Goal: Task Accomplishment & Management: Use online tool/utility

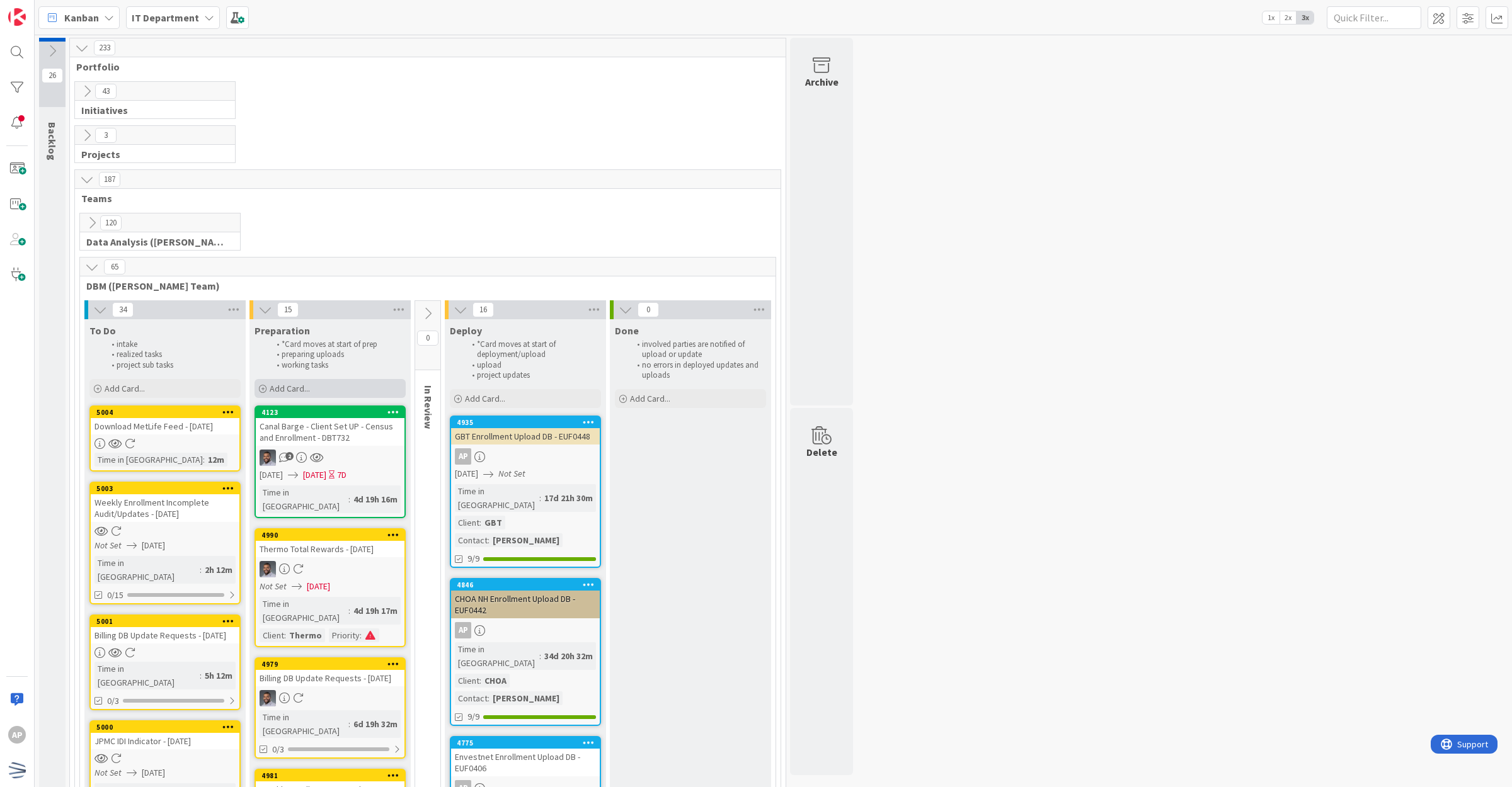
click at [321, 382] on div "Add Card..." at bounding box center [330, 388] width 151 height 19
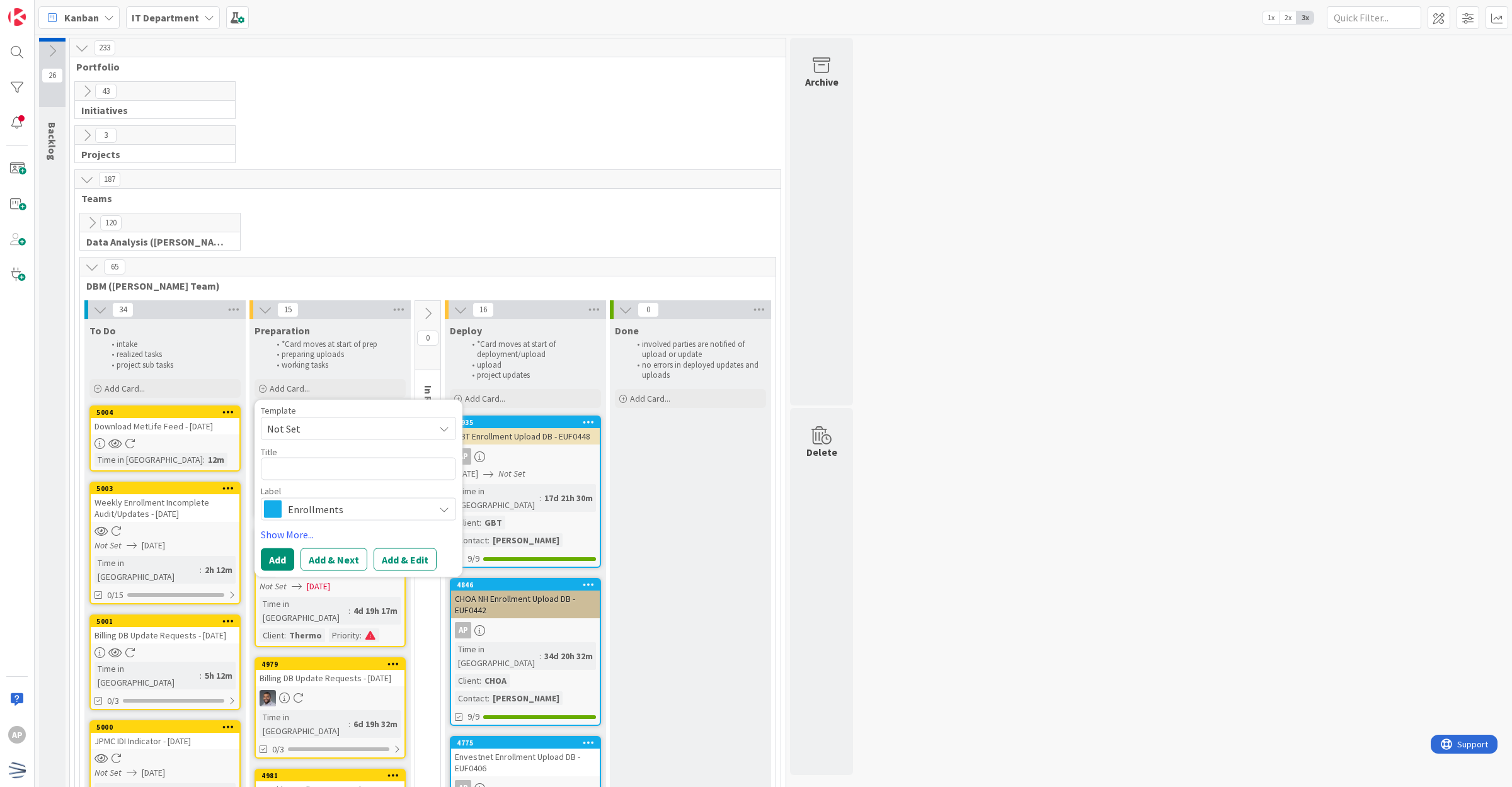
click at [361, 435] on span "Not Set" at bounding box center [345, 428] width 157 height 17
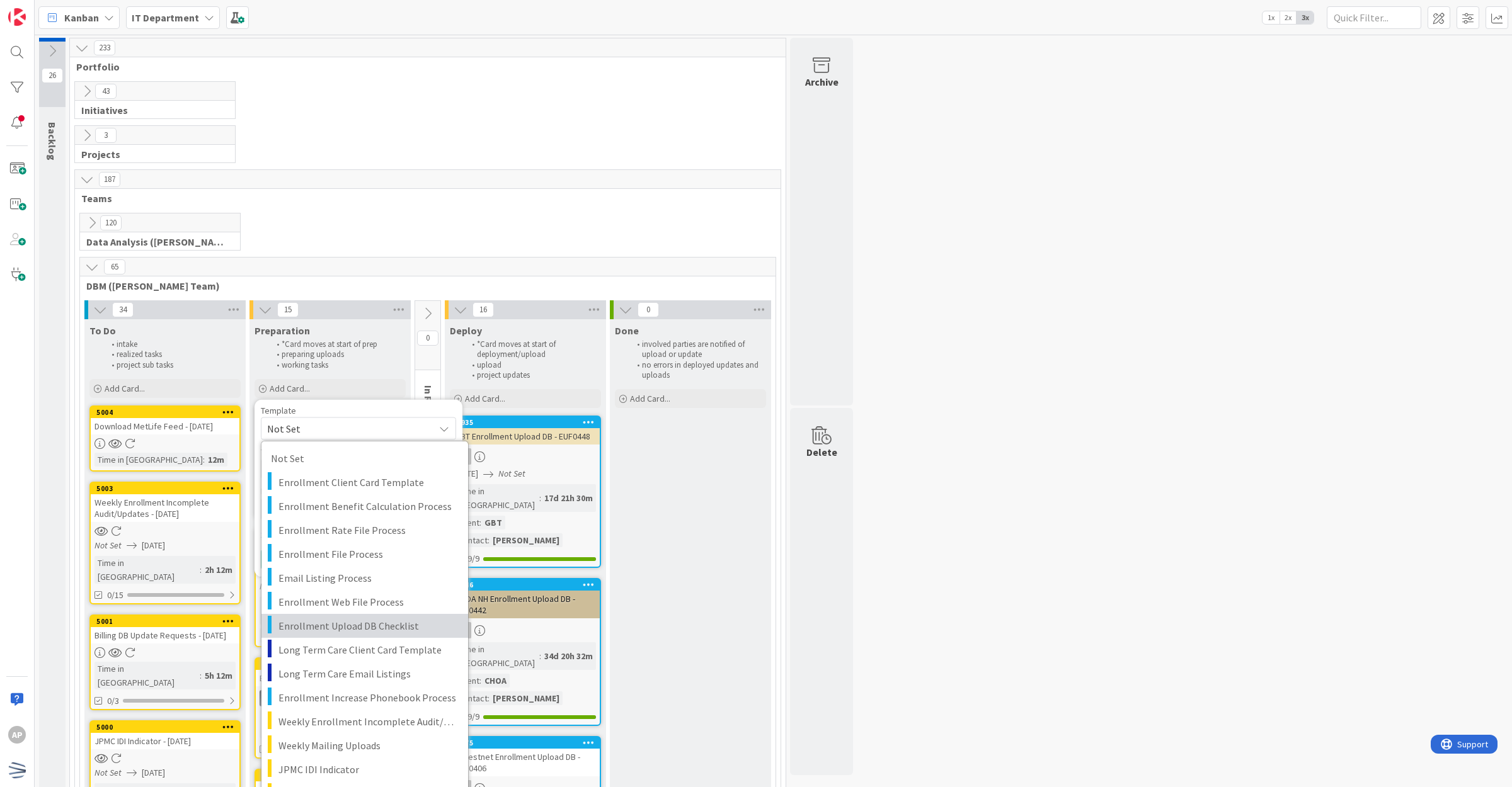
click at [373, 622] on span "Enrollment Upload DB Checklist" at bounding box center [368, 626] width 180 height 17
type textarea "x"
type textarea "Enrollment Upload DB Checklist"
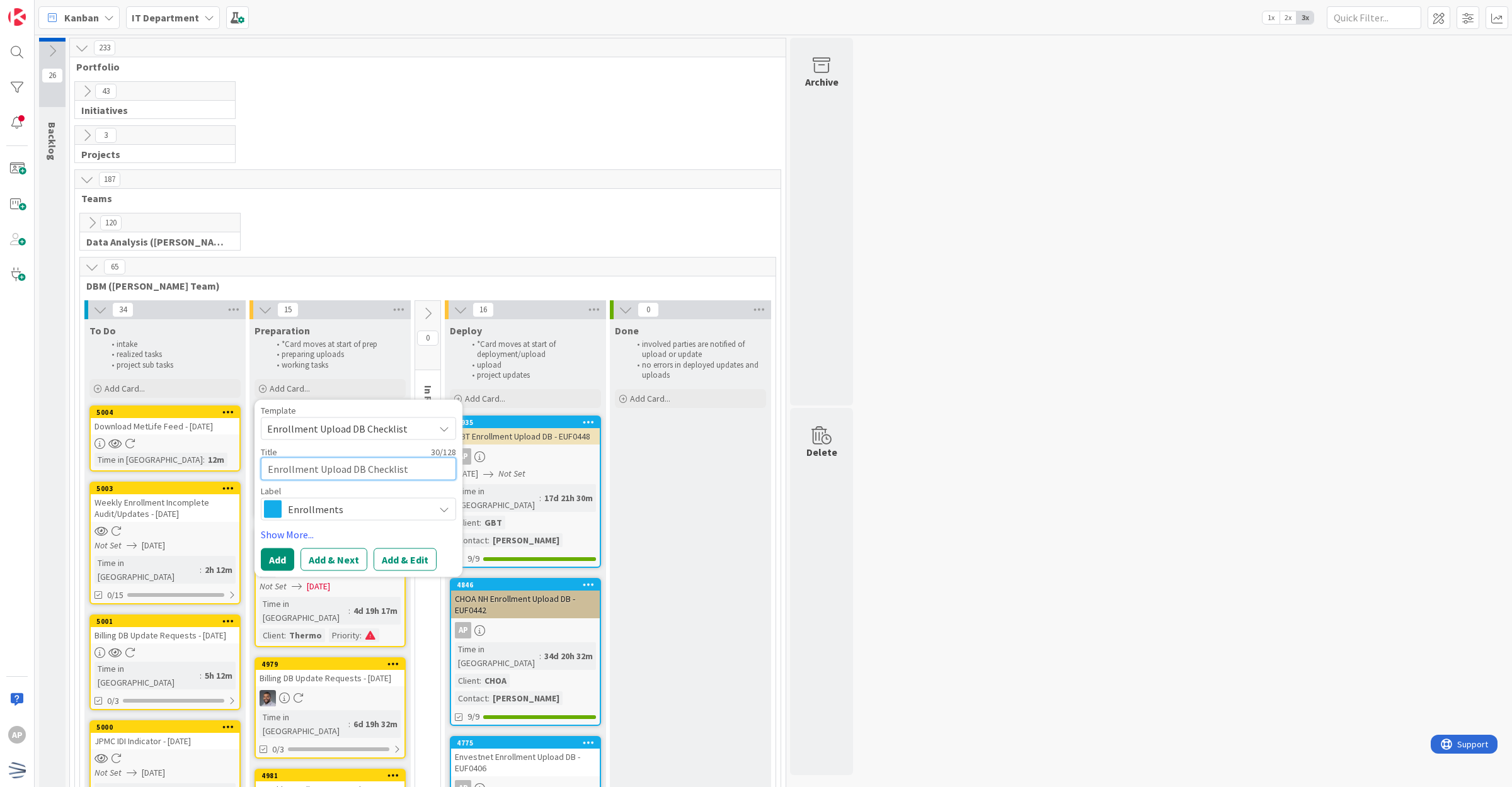
click at [270, 477] on textarea "Enrollment Upload DB Checklist" at bounding box center [358, 468] width 195 height 23
type textarea "x"
type textarea "UEnrollment Upload DB Checklist"
type textarea "x"
type textarea "ULEnrollment Upload DB Checklist"
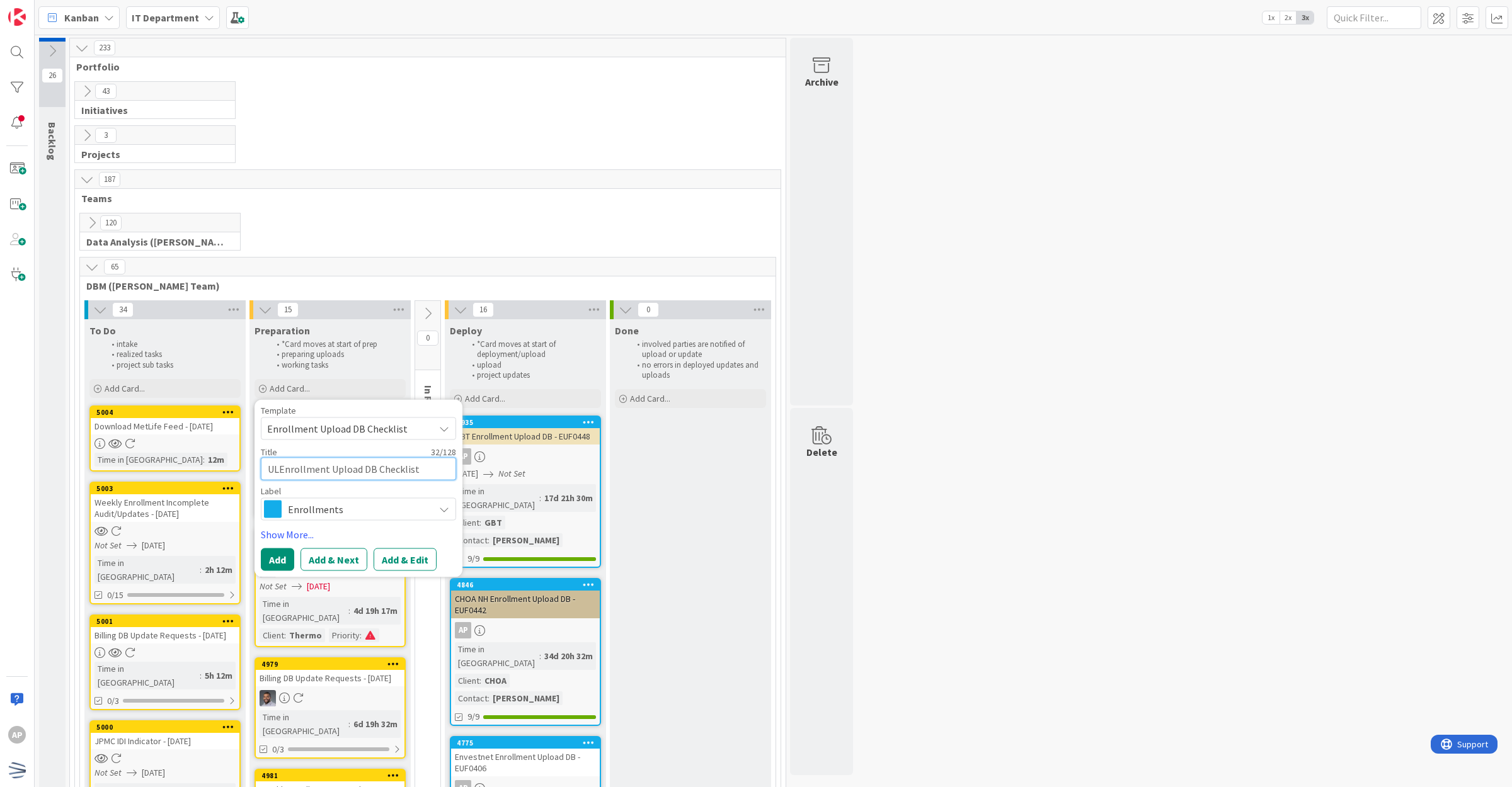
type textarea "x"
type textarea "ULPEnrollment Upload DB Checklist"
type textarea "x"
type textarea "ULP Enrollment Upload DB Checklist"
type textarea "x"
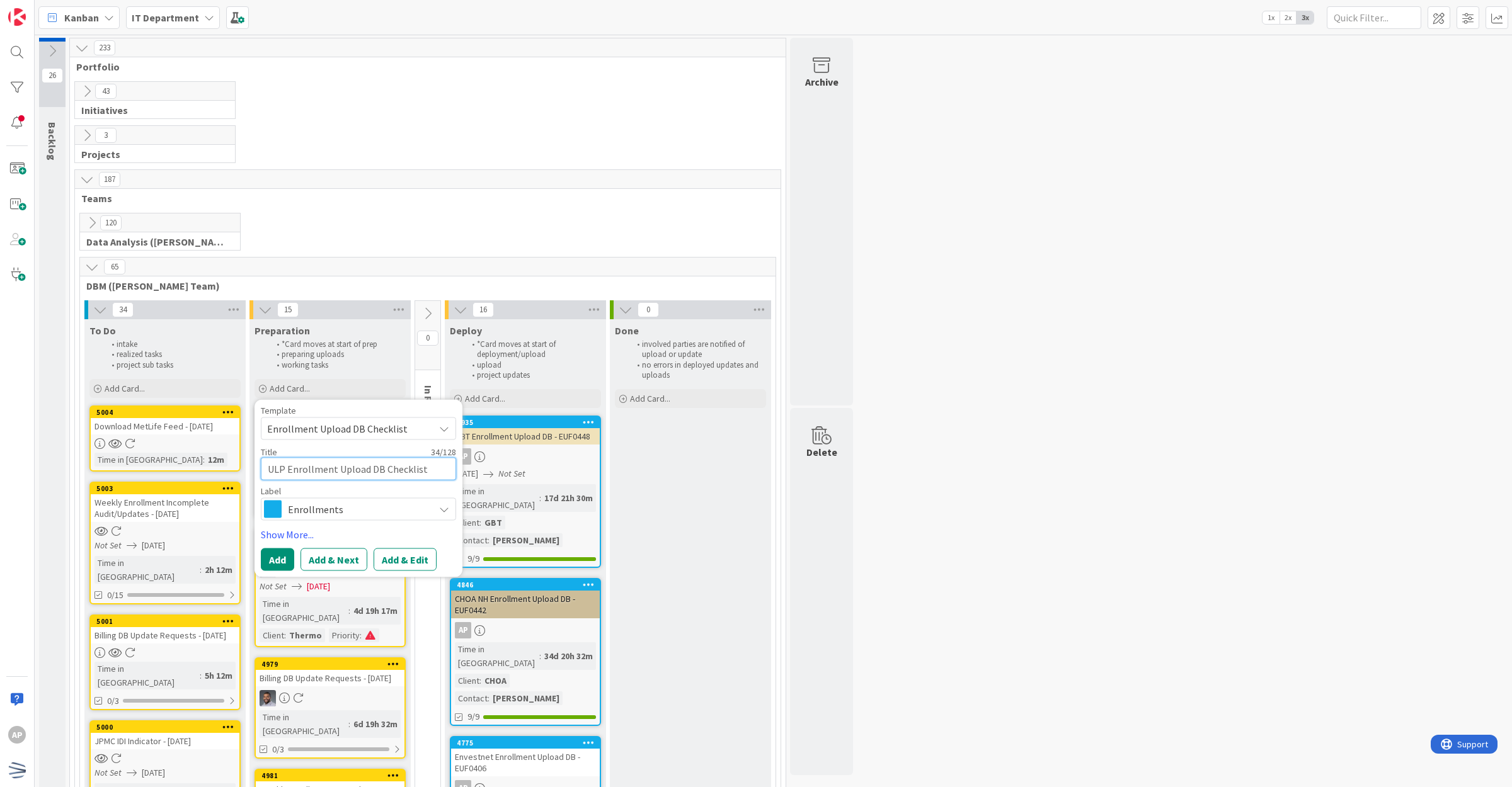
type textarea "ULP Enrollment Upload DB Checklis"
type textarea "x"
type textarea "ULP Enrollment Upload DB Checkli"
type textarea "x"
type textarea "ULP Enrollment Upload DB Checkl"
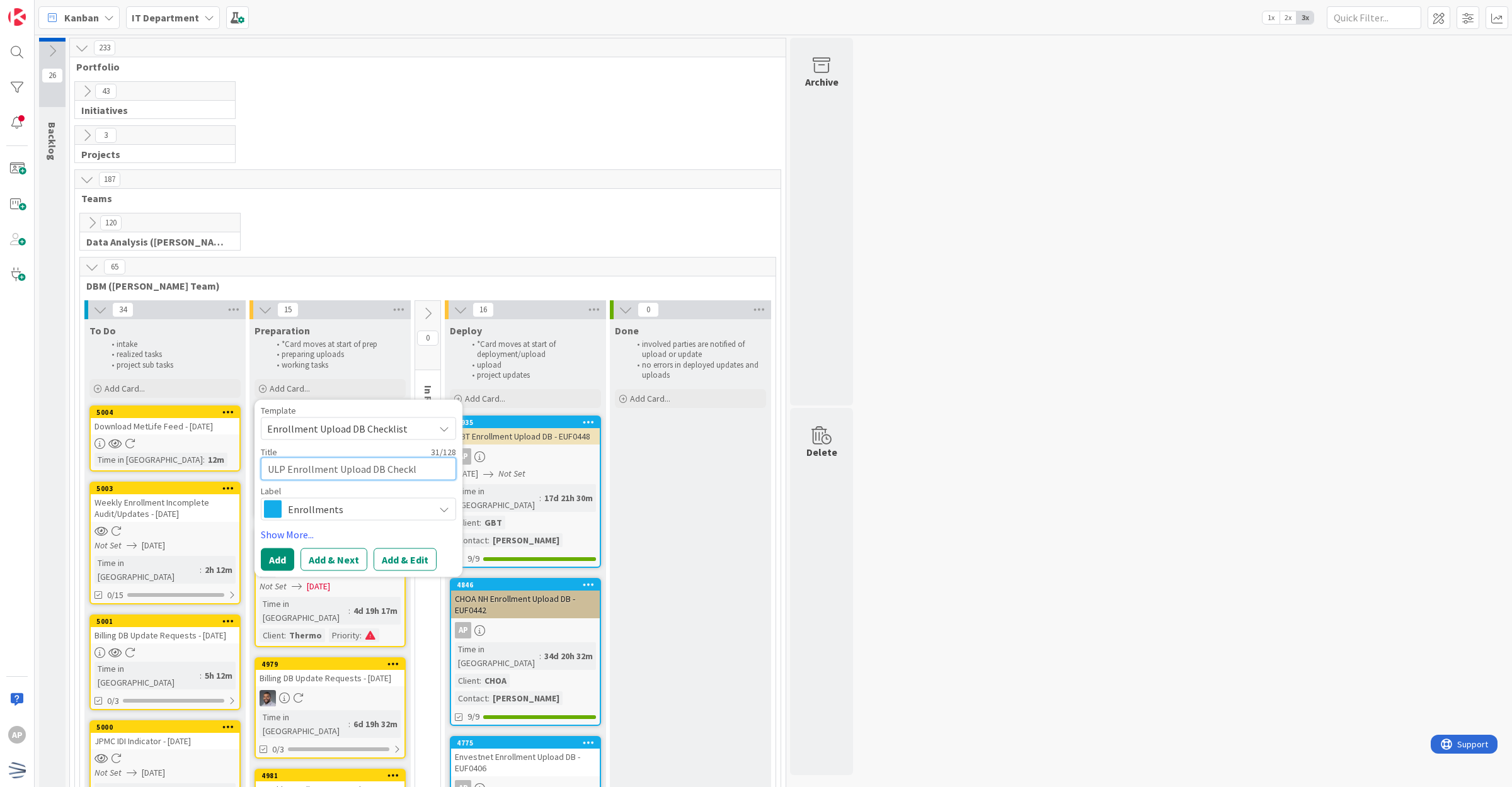
type textarea "x"
type textarea "ULP Enrollment Upload DB Check"
type textarea "x"
type textarea "ULP Enrollment Upload DB Chec"
type textarea "x"
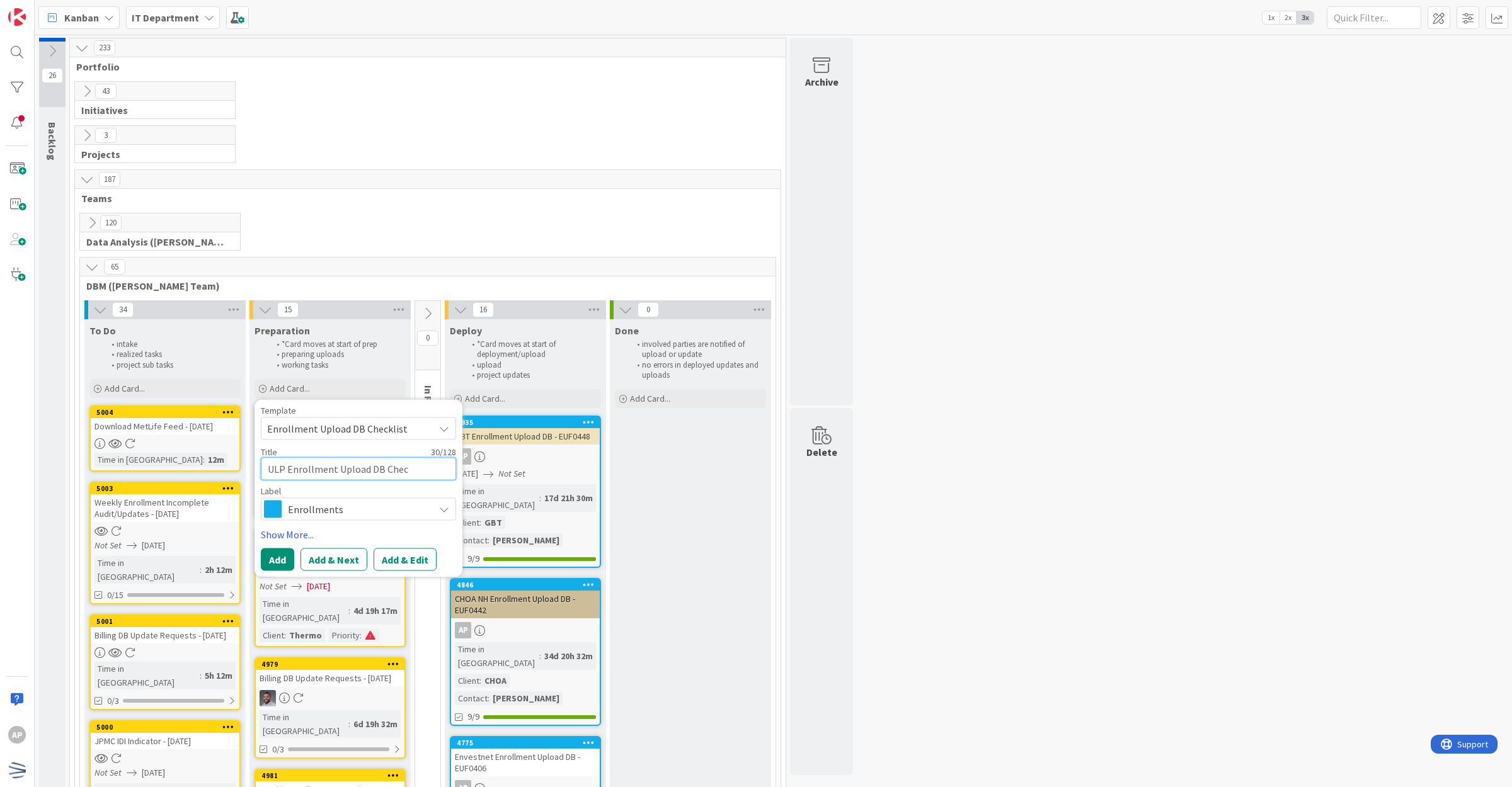
type textarea "ULP Enrollment Upload DB Che"
type textarea "x"
type textarea "ULP Enrollment Upload DB Ch"
type textarea "x"
type textarea "ULP Enrollment Upload DB C"
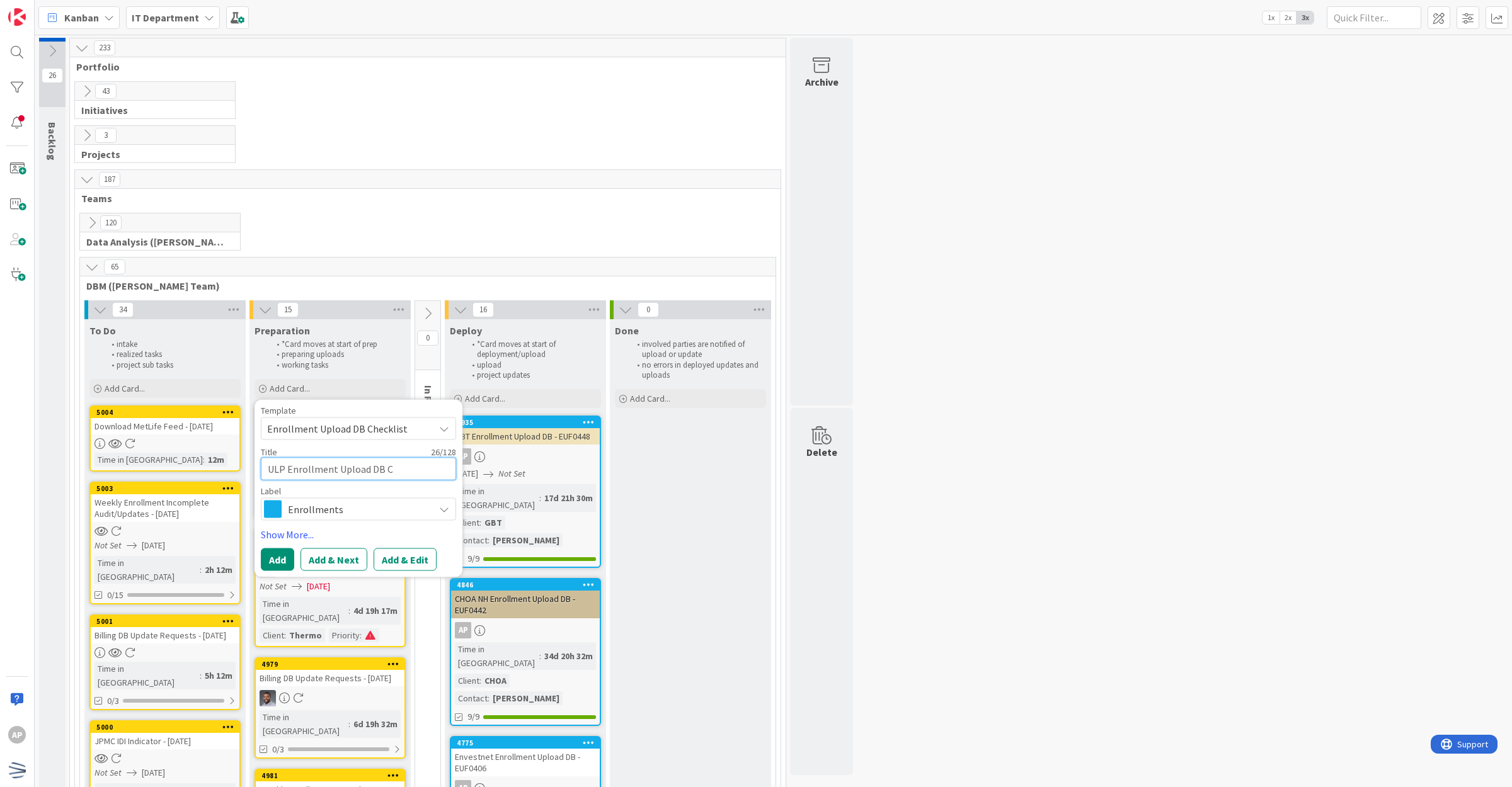
type textarea "x"
type textarea "ULP Enrollment Upload DB"
type textarea "x"
type textarea "ULP Enrollment Upload DB -"
type textarea "x"
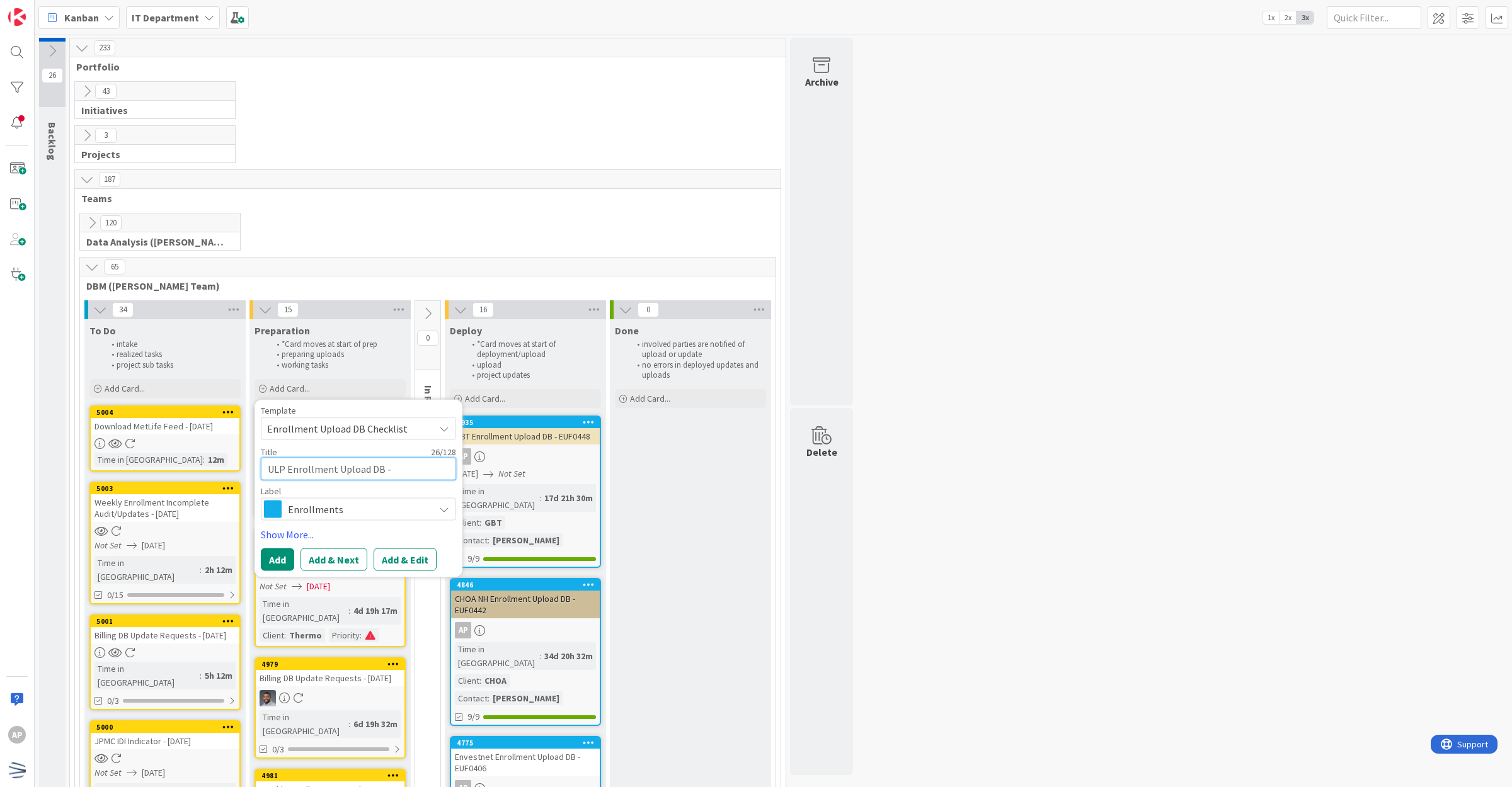
type textarea "ULP Enrollment Upload DB -"
type textarea "x"
type textarea "ULP Enrollment Upload DB - E"
type textarea "x"
type textarea "ULP Enrollment Upload DB - EU"
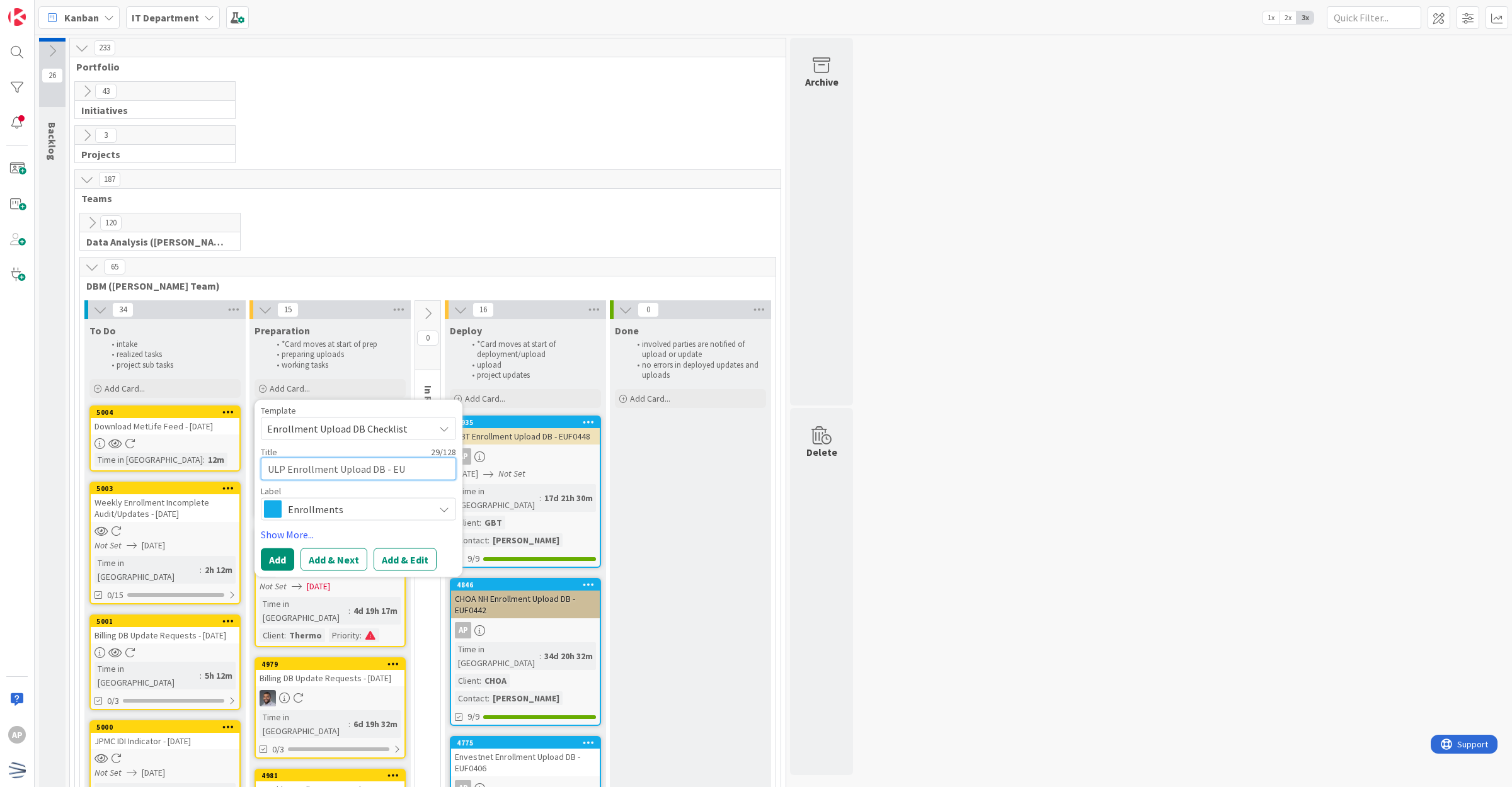
type textarea "x"
type textarea "ULP Enrollment Upload DB - EUF0"
type textarea "x"
type textarea "ULP Enrollment Upload DB - EUF04"
type textarea "x"
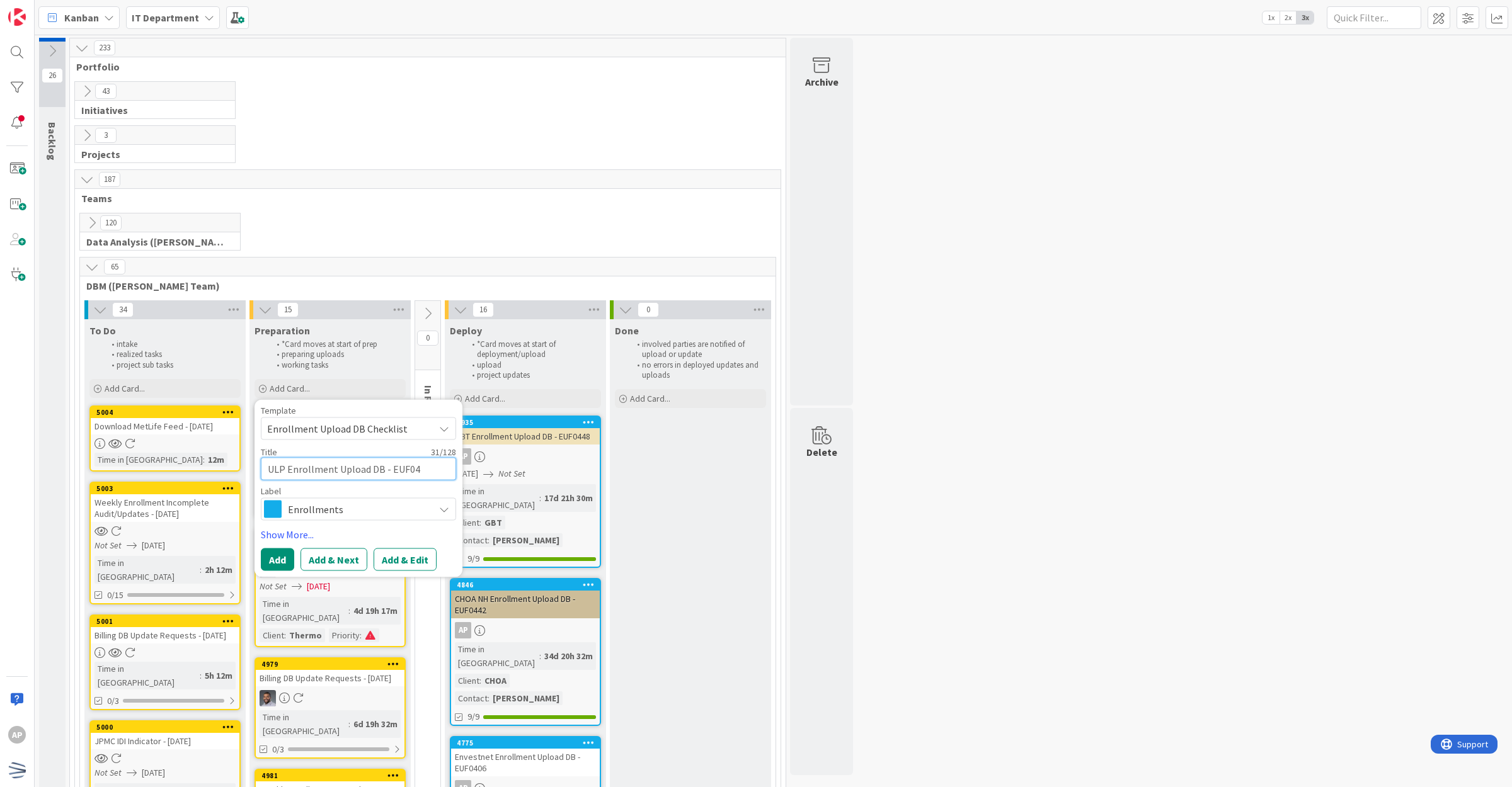
type textarea "ULP Enrollment Upload DB - EUF045"
type textarea "x"
type textarea "ULP Enrollment Upload DB - EUF0456"
click at [400, 552] on button "Add & Edit" at bounding box center [404, 560] width 63 height 23
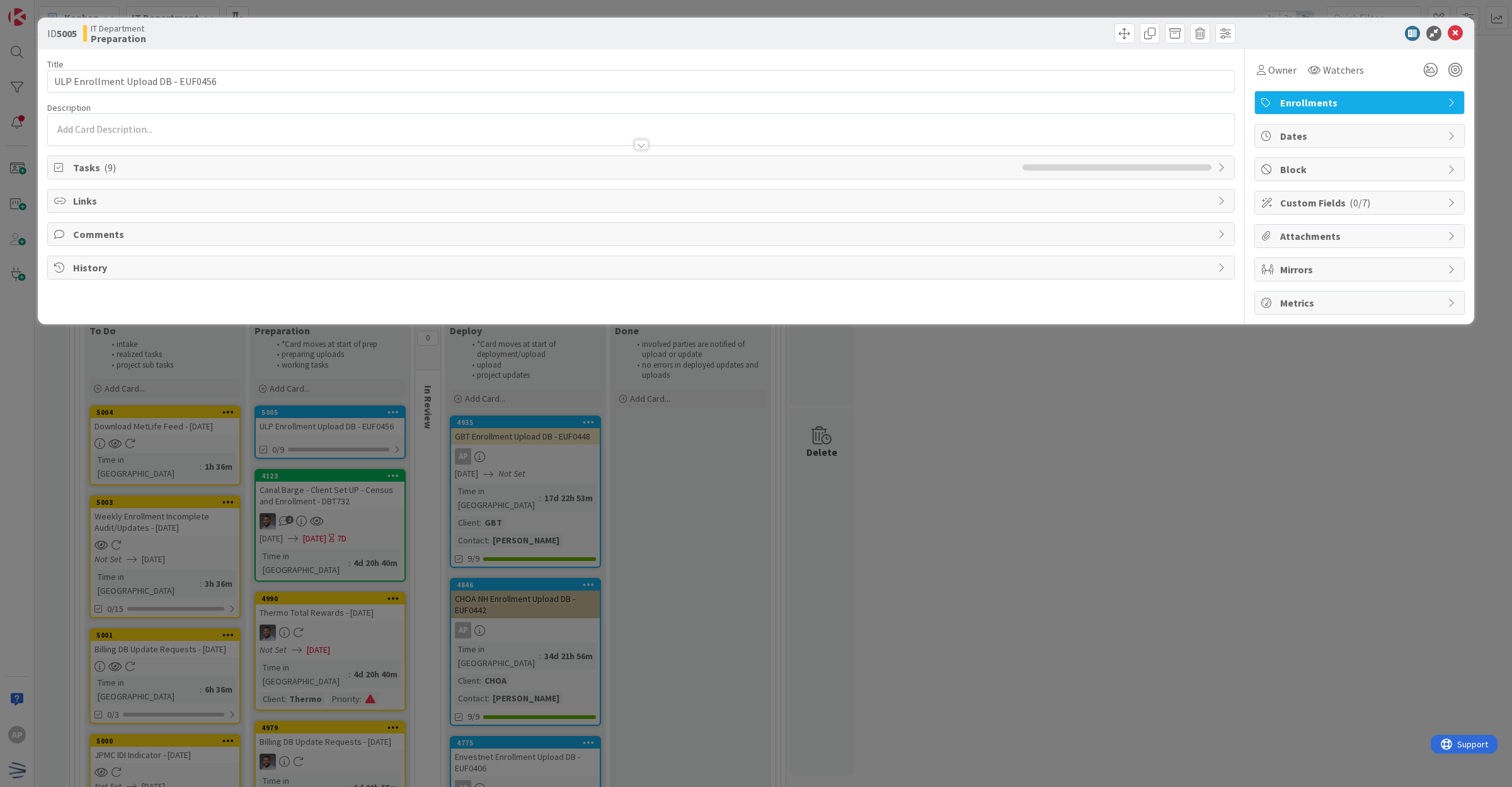
click at [644, 149] on div at bounding box center [641, 144] width 14 height 10
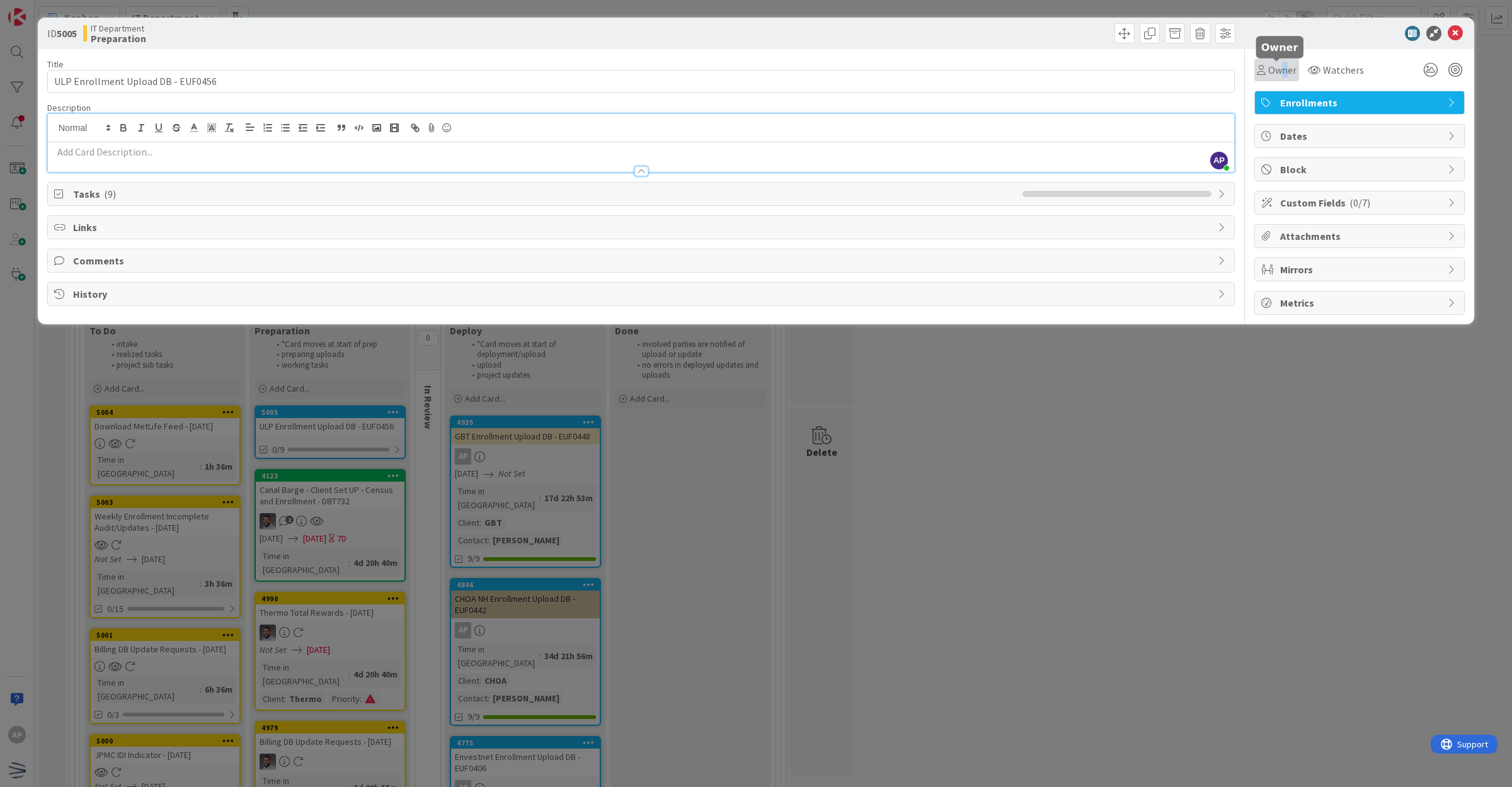
click at [1283, 74] on span "Owner" at bounding box center [1282, 70] width 29 height 15
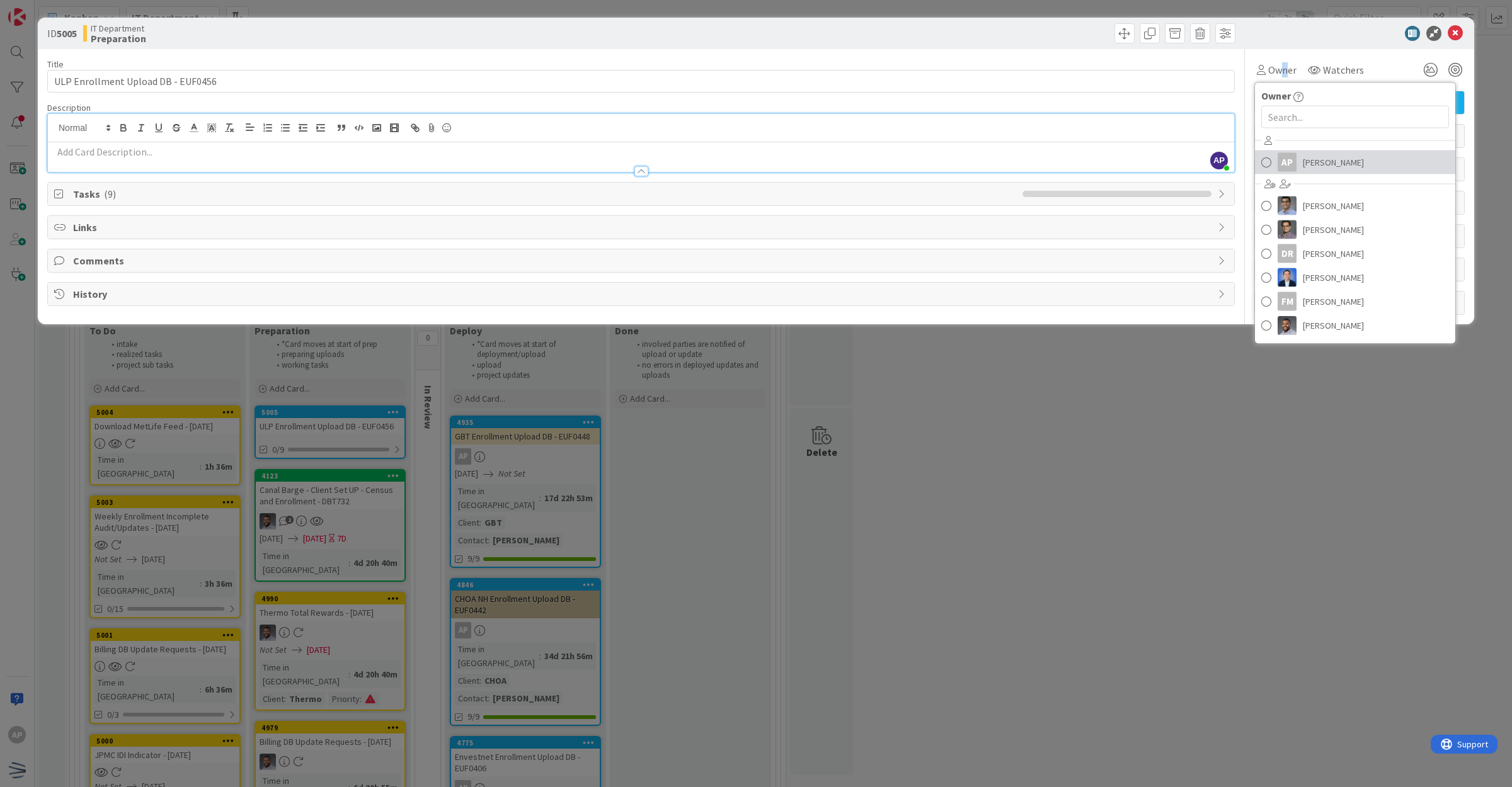
drag, startPoint x: 1283, startPoint y: 74, endPoint x: 1284, endPoint y: 158, distance: 84.0
click at [1284, 158] on div "AP" at bounding box center [1286, 162] width 19 height 19
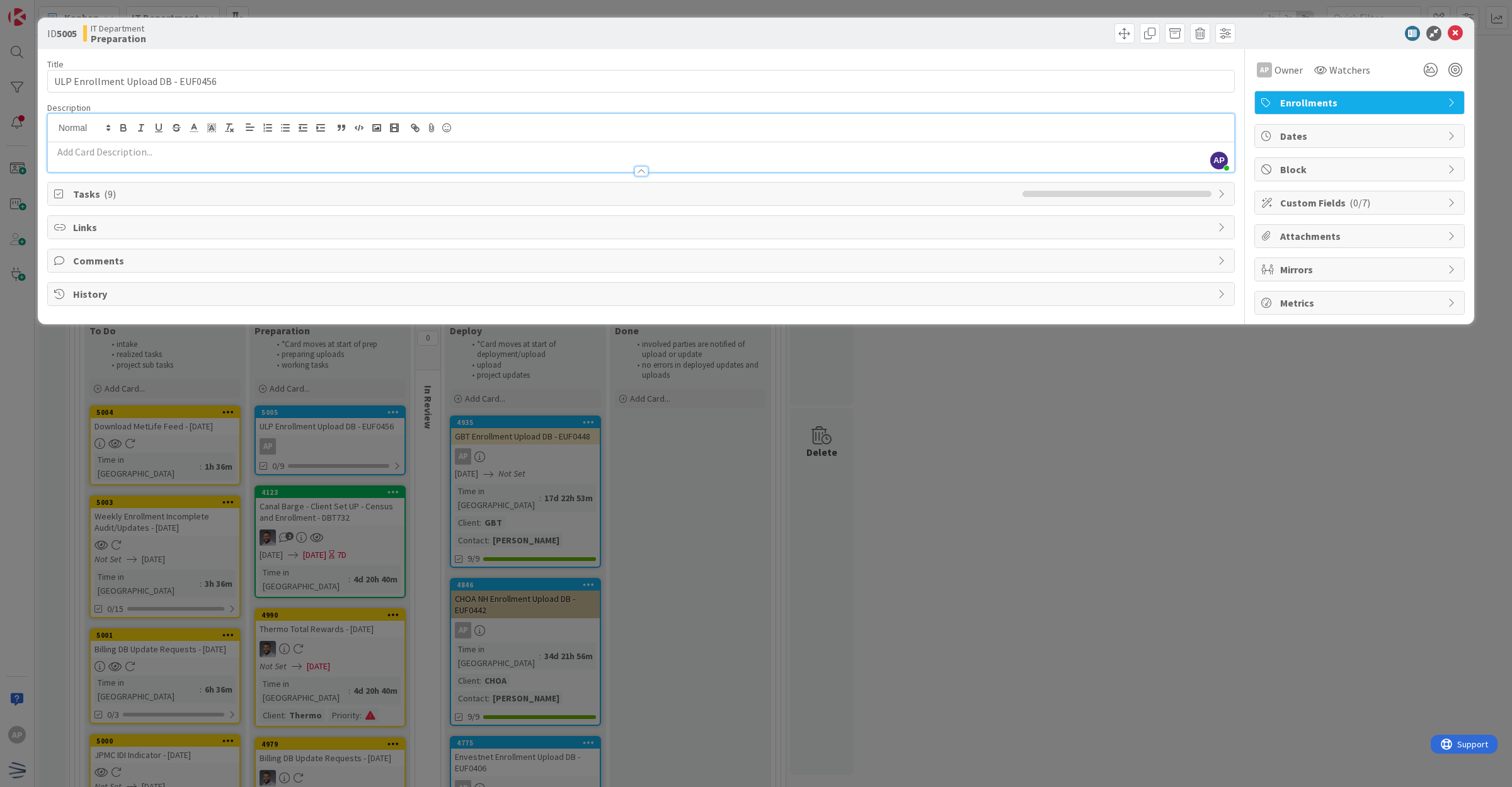
click at [1402, 59] on div "AP Owner Owner Remove Set as Watcher AP [PERSON_NAME] [PERSON_NAME] [PERSON_NAM…" at bounding box center [1359, 70] width 210 height 23
click at [1346, 134] on span "Dates" at bounding box center [1360, 136] width 161 height 15
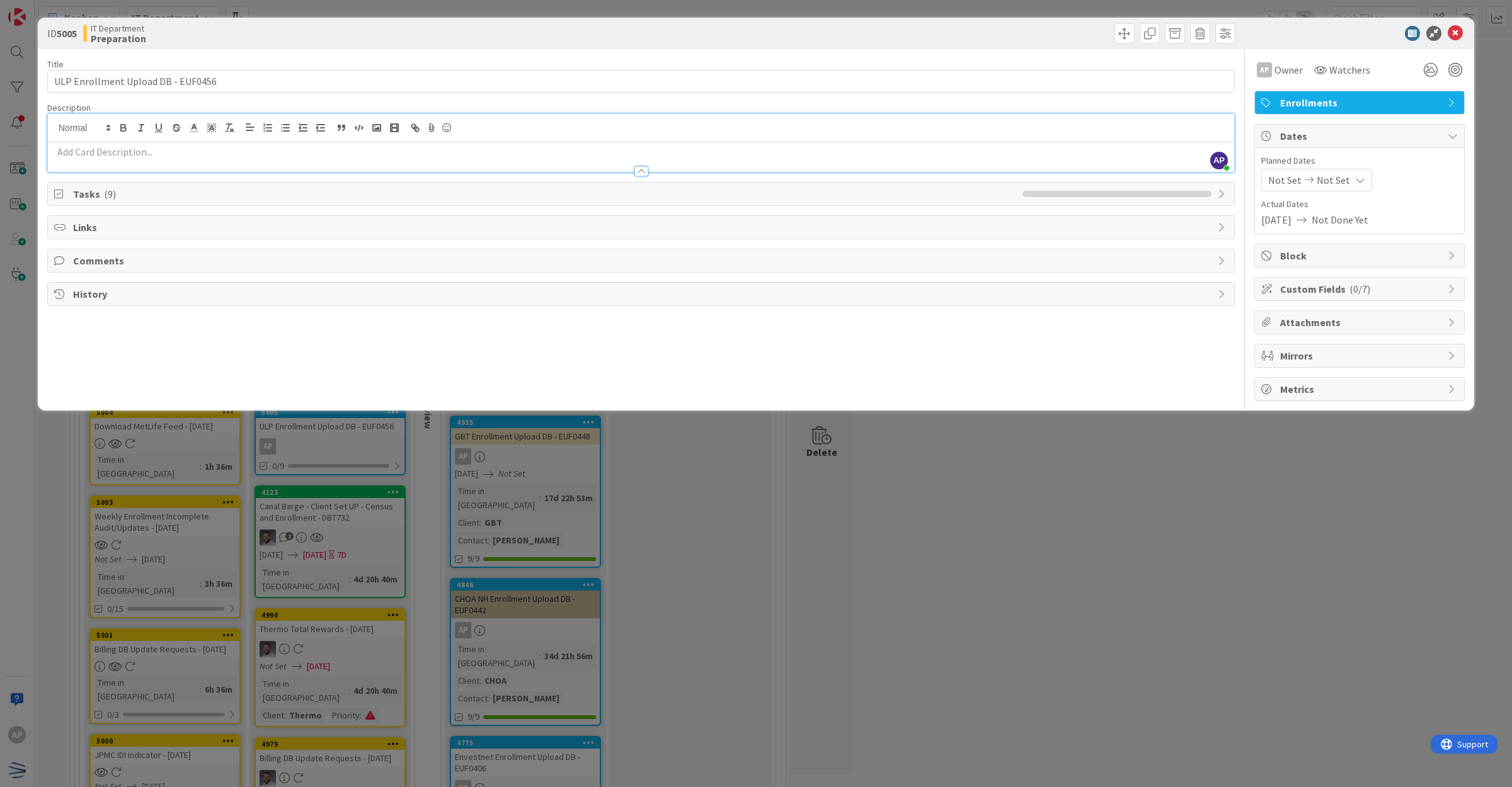
click at [1340, 184] on span "Not Set" at bounding box center [1333, 180] width 33 height 15
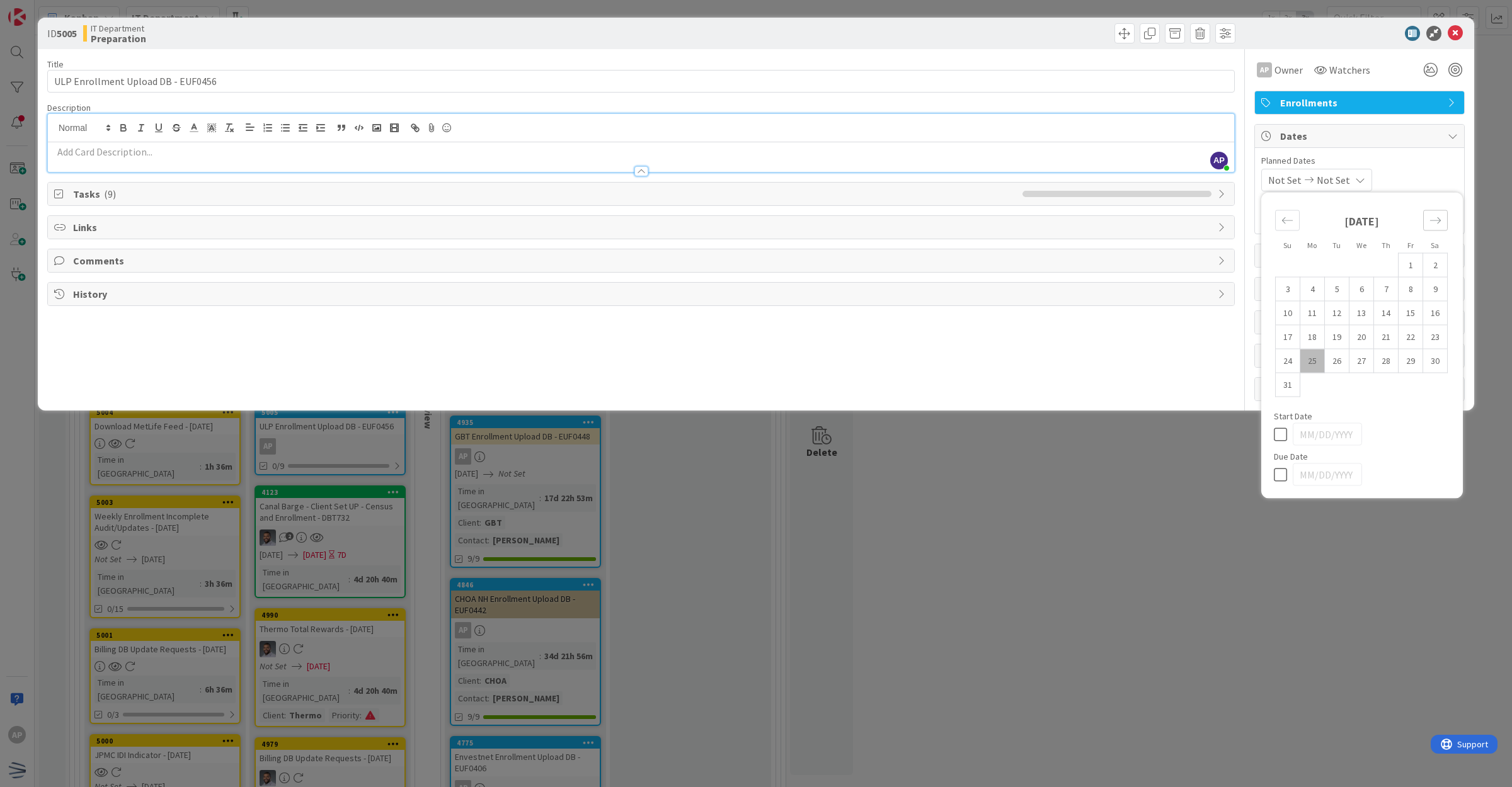
click at [1436, 224] on icon "Move forward to switch to the next month." at bounding box center [1435, 221] width 12 height 12
click at [1362, 296] on td "10" at bounding box center [1361, 289] width 25 height 24
type input "[DATE]"
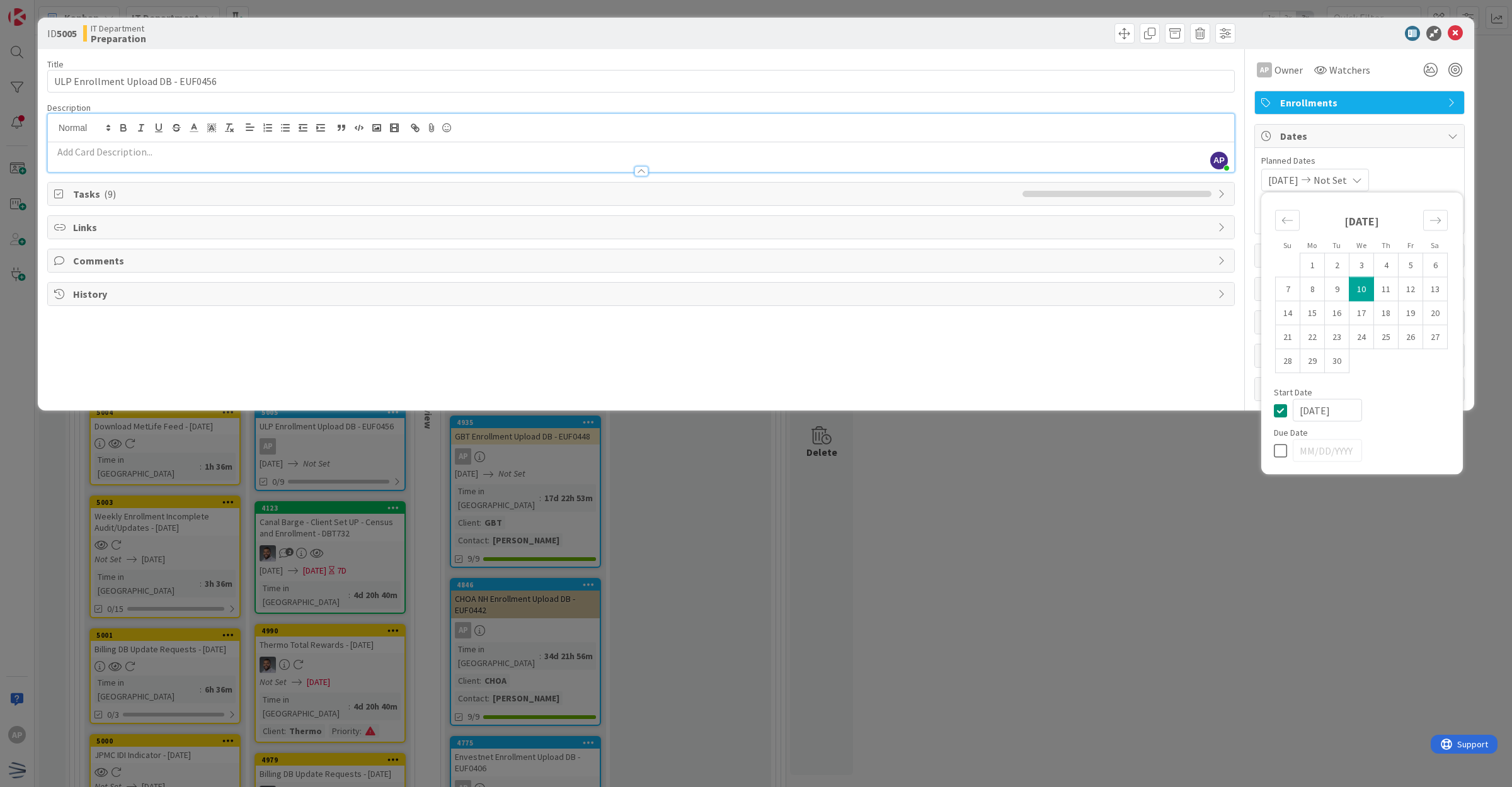
click at [1120, 361] on div "Title 34 / 128 ULP Enrollment Upload DB - EUF0456 Description AP [PERSON_NAME] …" at bounding box center [641, 225] width 1187 height 352
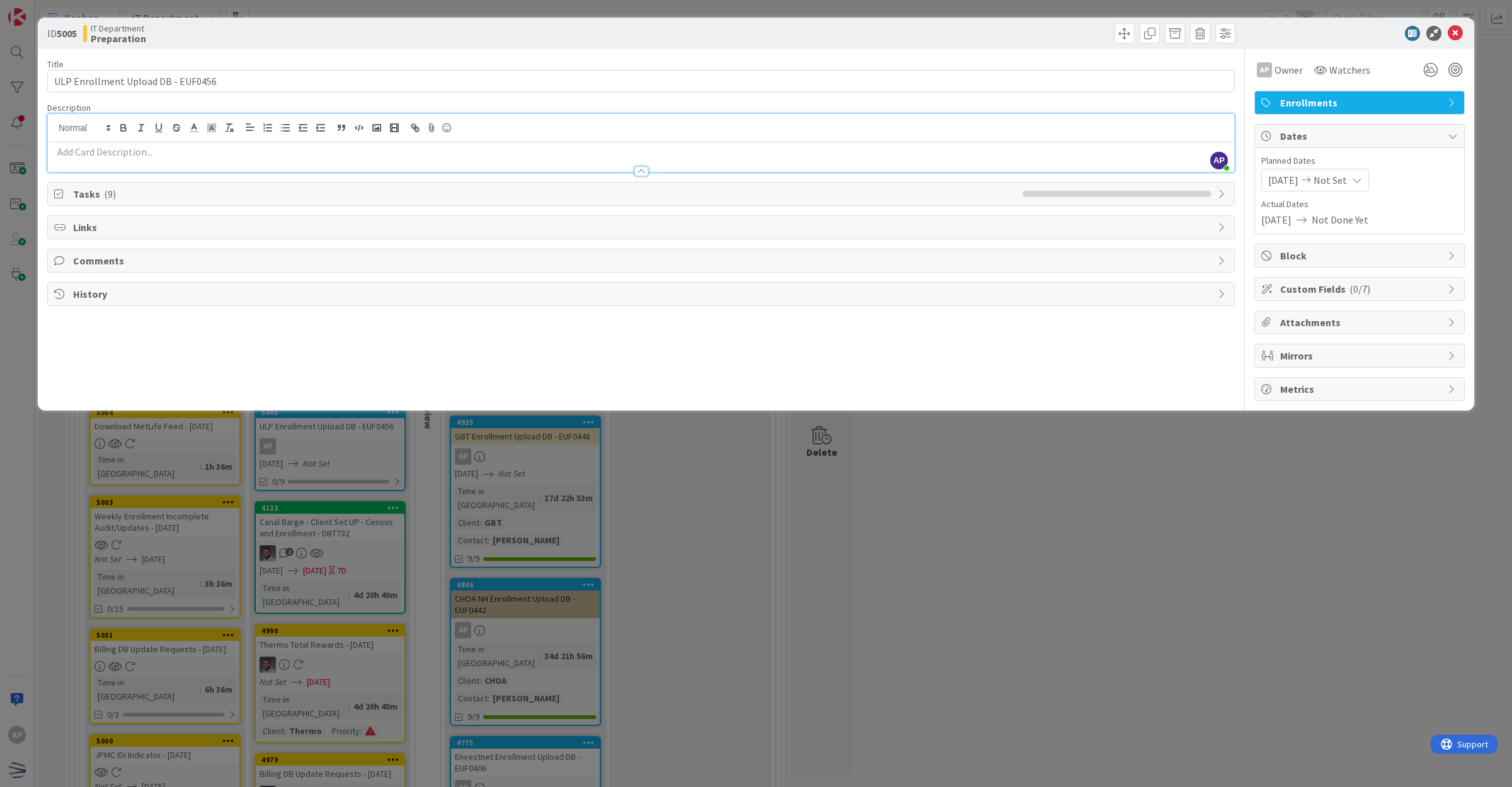
click at [561, 154] on p at bounding box center [641, 152] width 1173 height 14
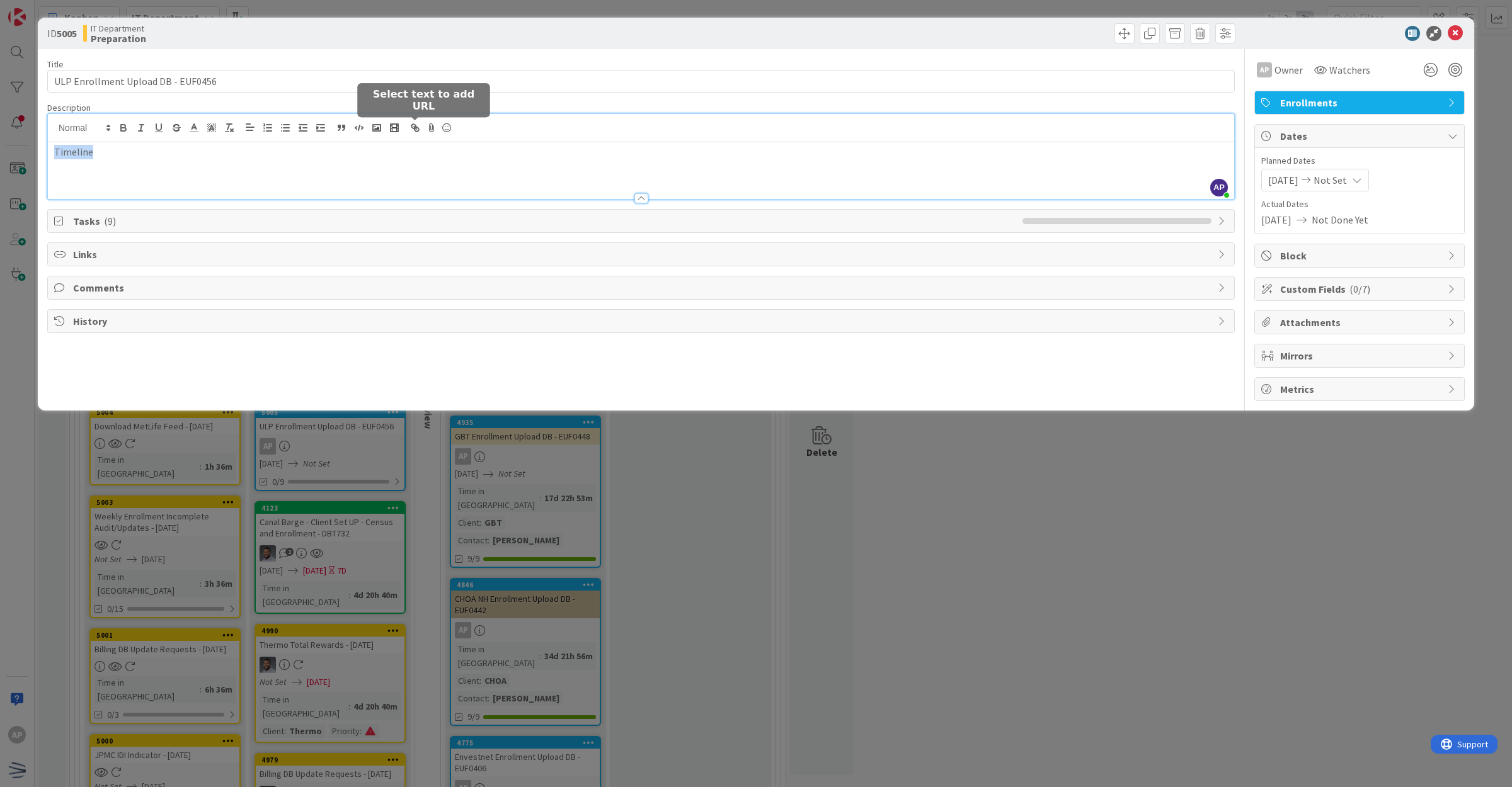
click at [420, 123] on icon "button" at bounding box center [415, 128] width 11 height 11
type input "Timeline"
click at [110, 174] on input "text" at bounding box center [104, 177] width 107 height 17
paste input "[URL][DOMAIN_NAME]"
click at [175, 181] on div "[URL][DOMAIN_NAME]" at bounding box center [97, 177] width 193 height 25
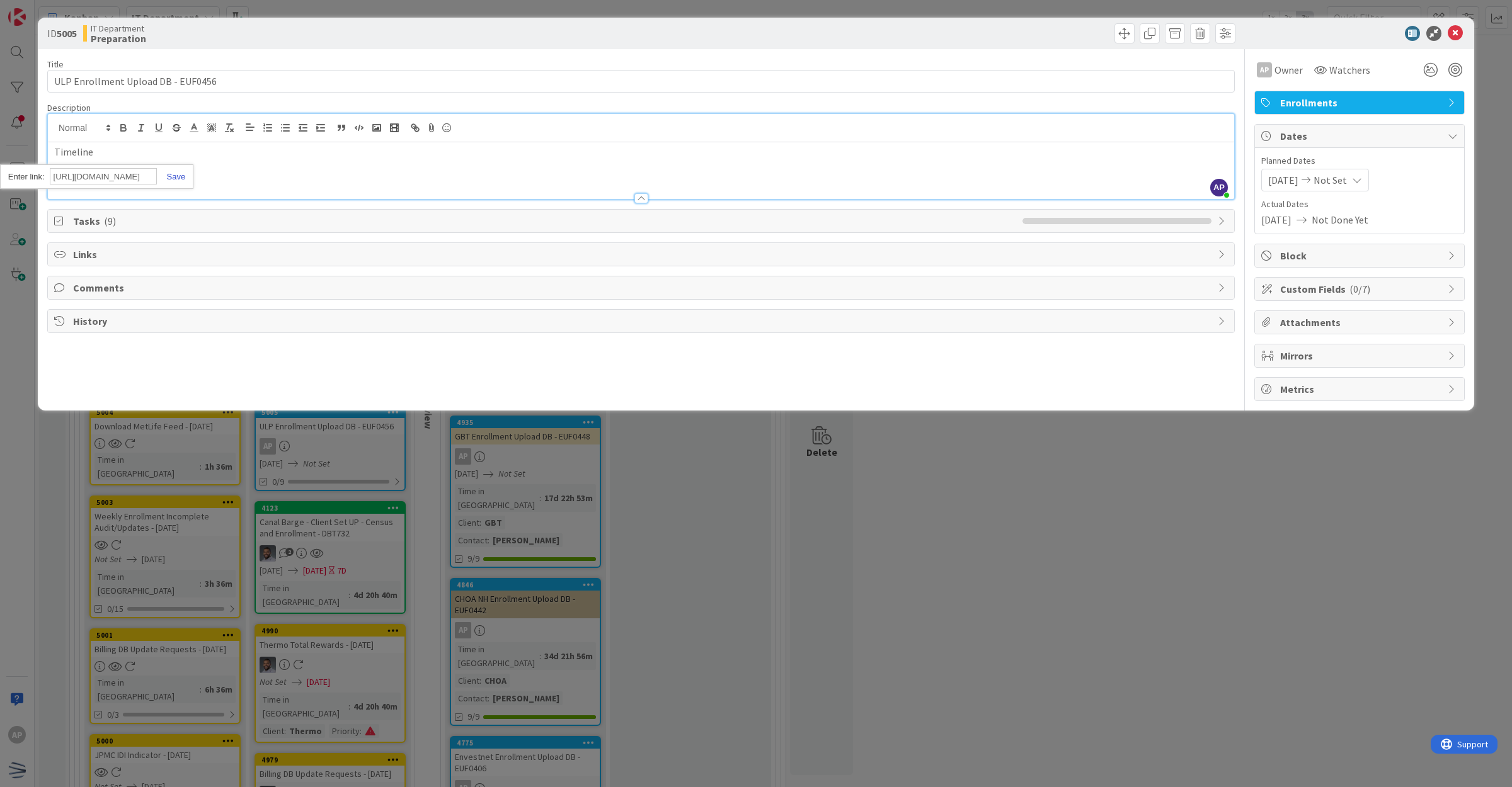
click at [175, 172] on link at bounding box center [172, 177] width 29 height 10
click at [136, 159] on div "Timeline" at bounding box center [641, 170] width 1186 height 57
click at [417, 130] on icon "button" at bounding box center [415, 128] width 11 height 11
type input "BC File"
click at [98, 187] on input "text" at bounding box center [104, 191] width 107 height 17
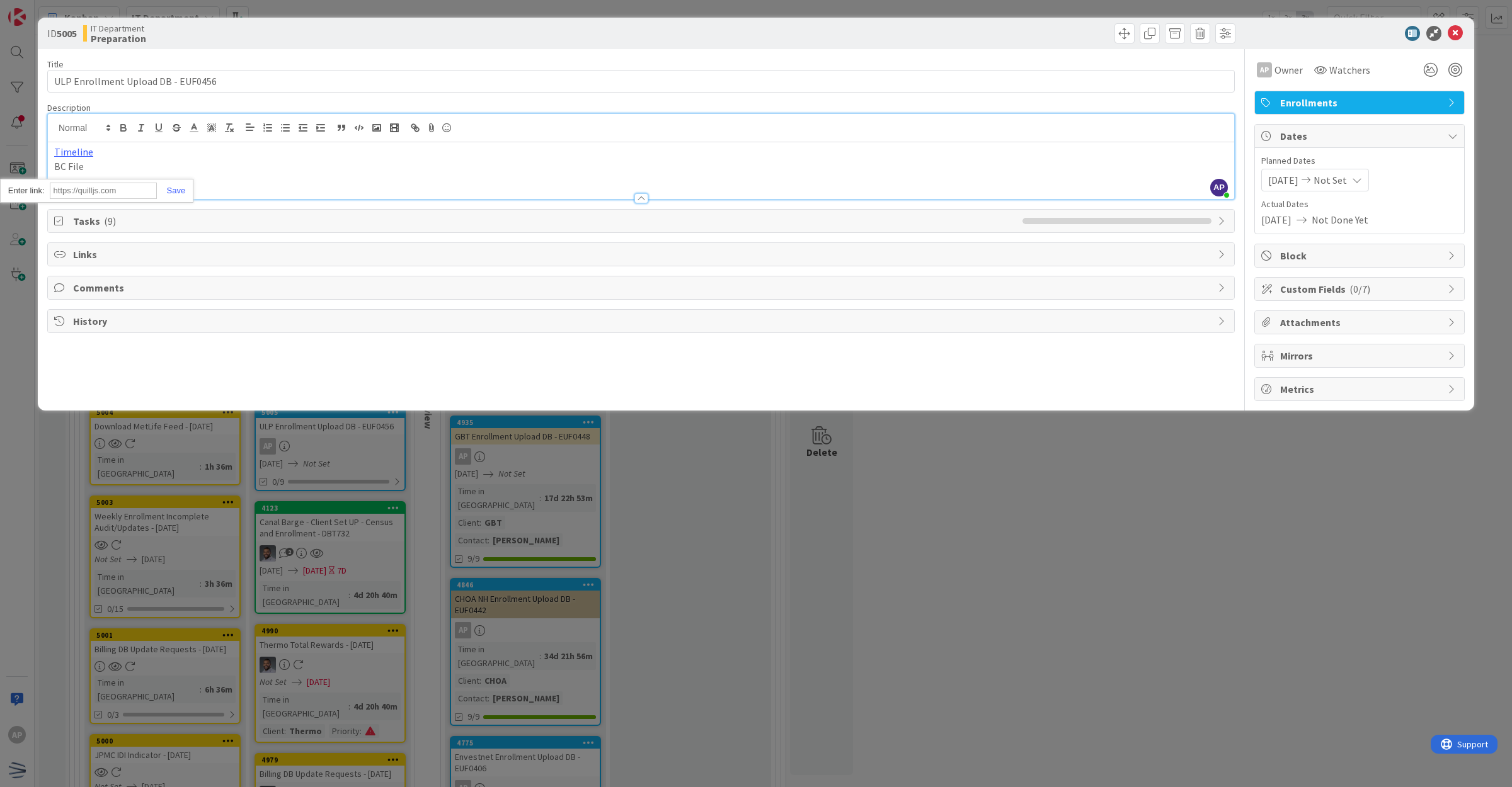
paste input "[URL][DOMAIN_NAME]"
click at [175, 187] on link at bounding box center [172, 190] width 29 height 10
drag, startPoint x: 151, startPoint y: 178, endPoint x: 148, endPoint y: 171, distance: 7.6
click at [150, 177] on div "Timeline BC File" at bounding box center [641, 170] width 1186 height 57
click at [105, 162] on p "BC File" at bounding box center [641, 166] width 1173 height 14
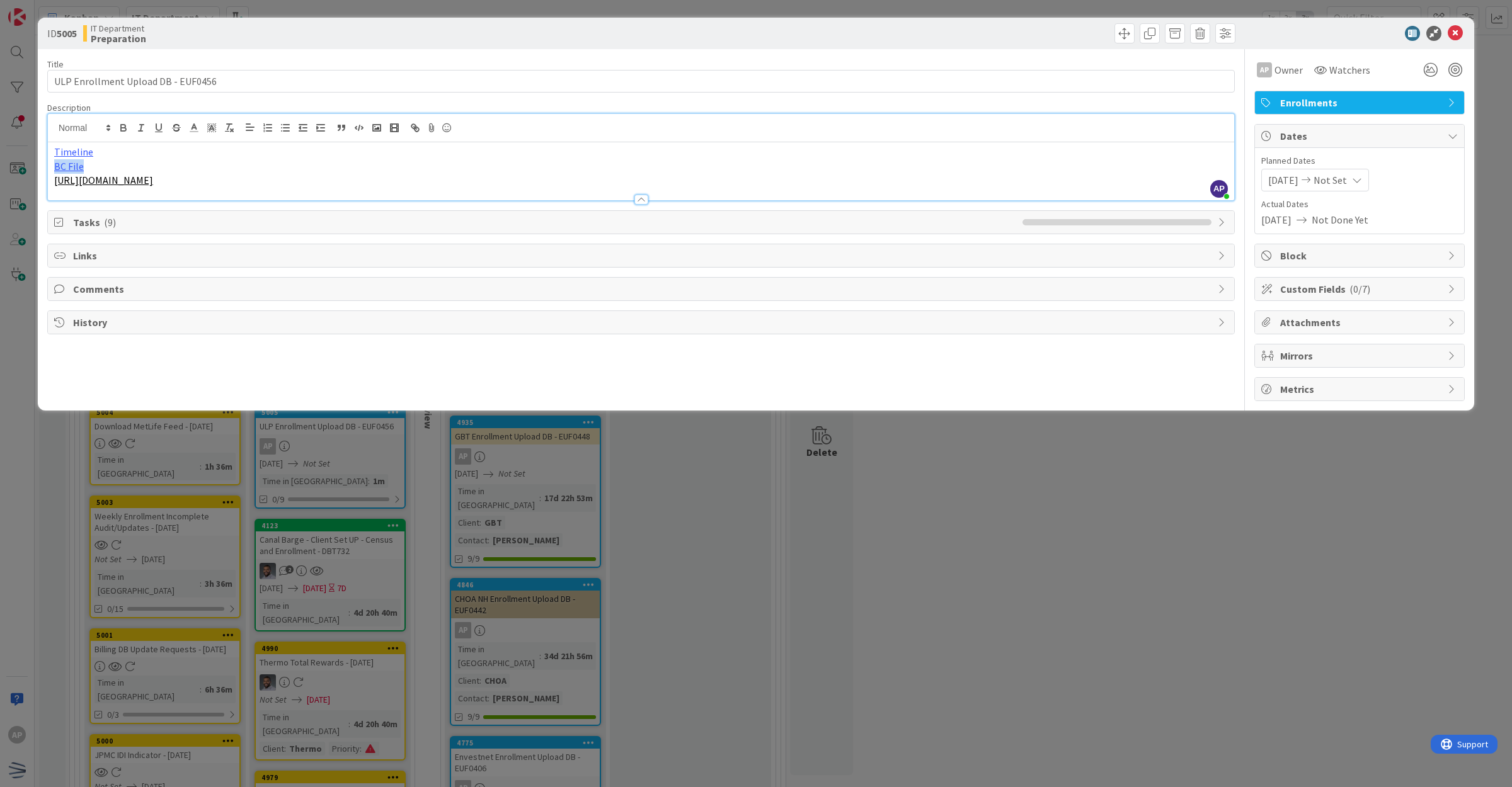
drag, startPoint x: 361, startPoint y: 194, endPoint x: 40, endPoint y: 187, distance: 321.1
click at [39, 187] on div "ID 5005 IT Department Preparation Title 34 / 128 ULP Enrollment Upload DB - EUF…" at bounding box center [756, 214] width 1436 height 393
click at [413, 123] on icon "button" at bounding box center [415, 128] width 11 height 11
type input "Enrollment File"
paste input "[URL][DOMAIN_NAME]"
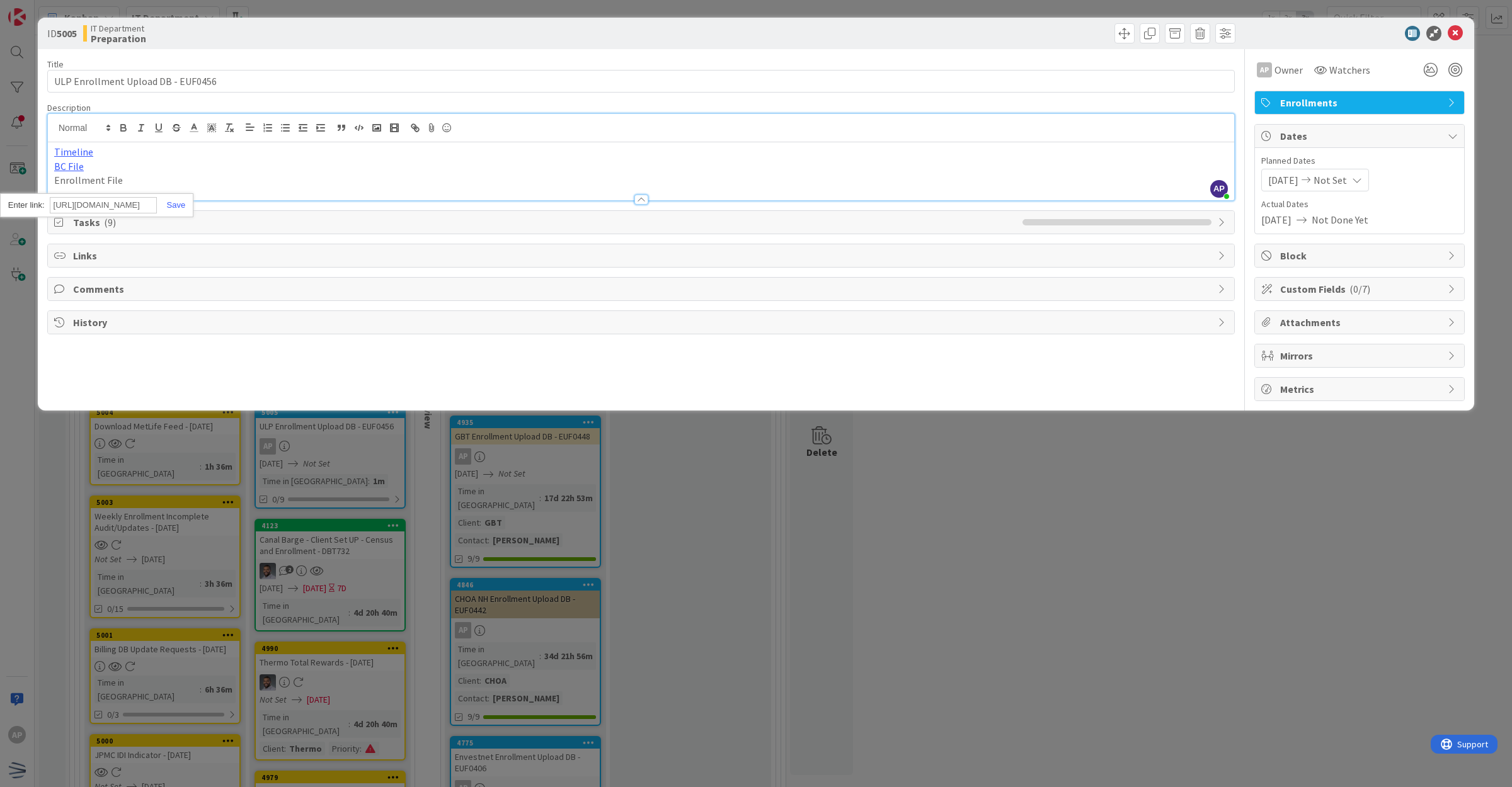
scroll to position [0, 1031]
type input "[URL][DOMAIN_NAME]"
click at [172, 208] on link at bounding box center [172, 205] width 29 height 10
click at [131, 177] on p "Enrollment File" at bounding box center [641, 180] width 1173 height 14
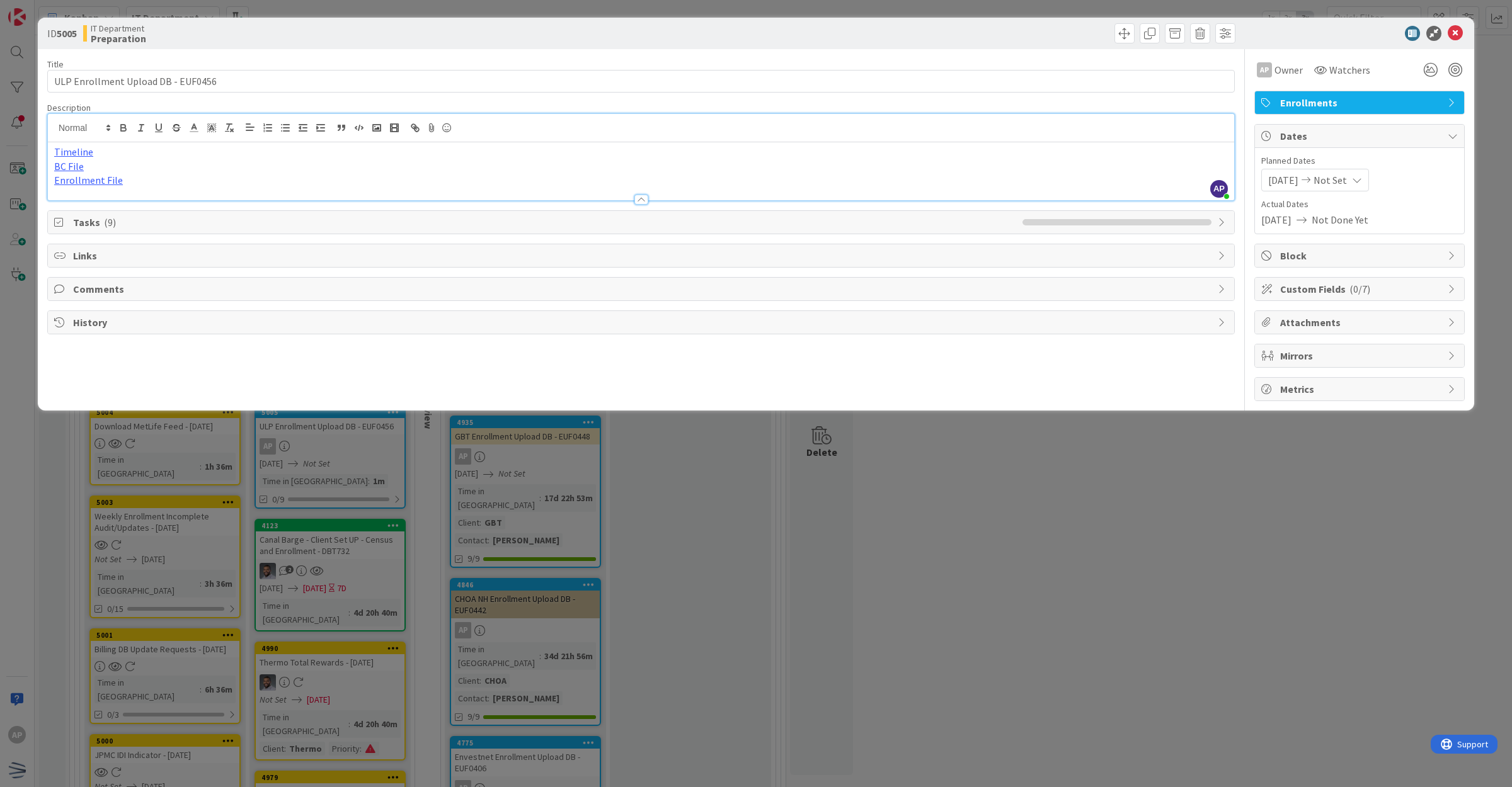
click at [1364, 282] on span "Custom Fields ( 0/7 )" at bounding box center [1360, 289] width 161 height 15
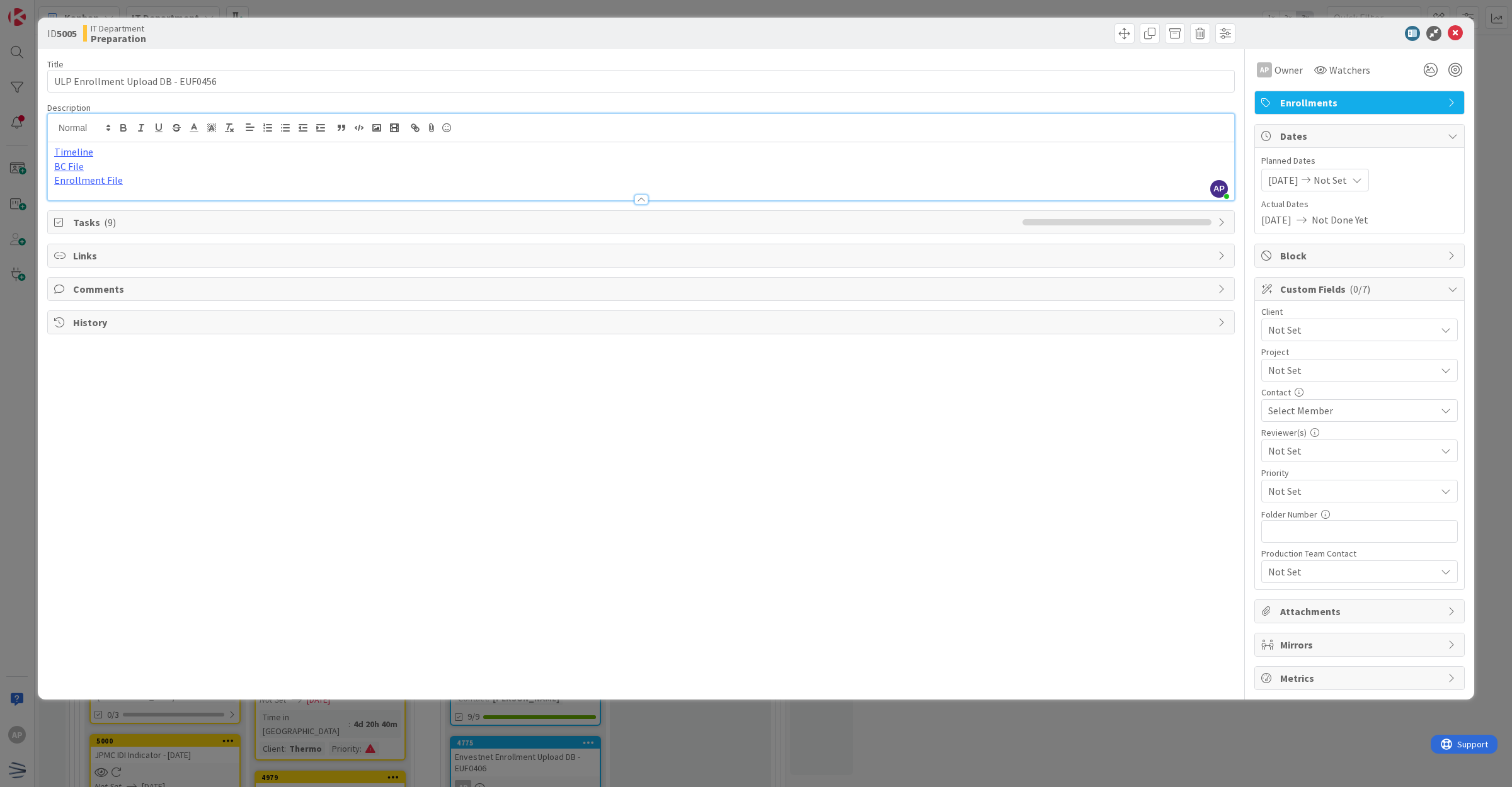
click at [1330, 338] on span "Not Set" at bounding box center [1348, 329] width 161 height 17
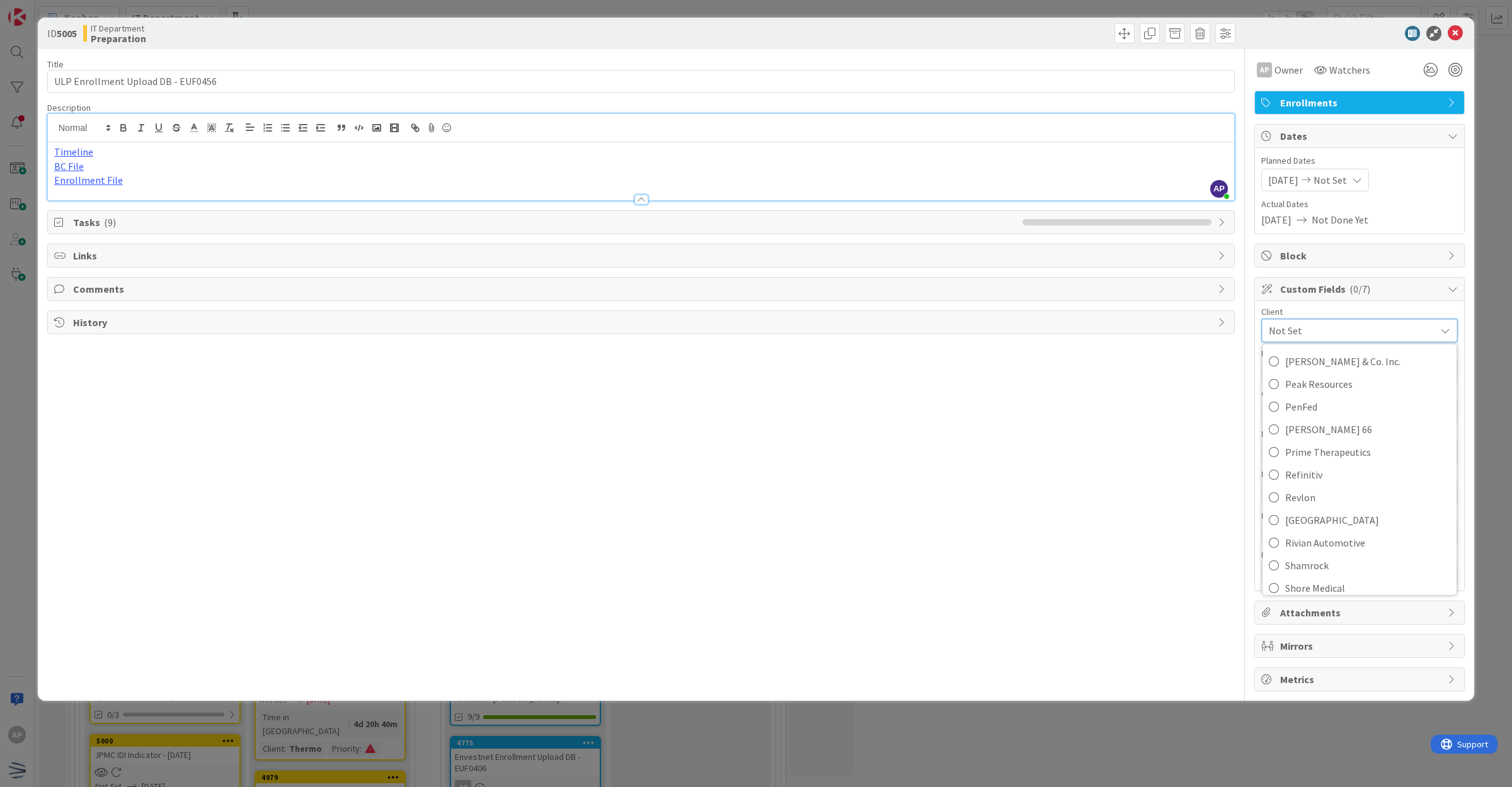
scroll to position [1731, 0]
click at [1293, 535] on span "ULP" at bounding box center [1367, 533] width 165 height 19
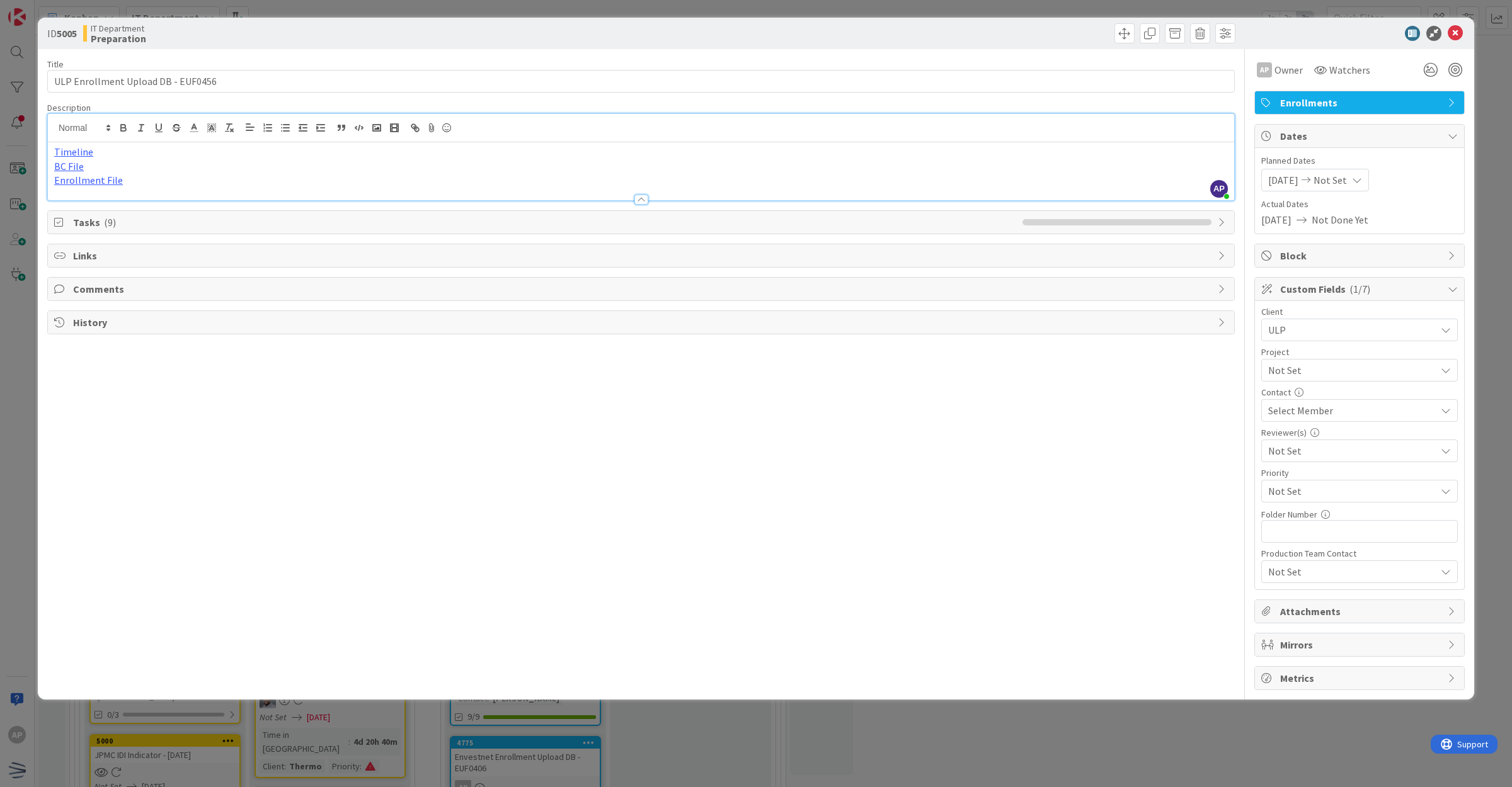
click at [1376, 414] on div "Select Member" at bounding box center [1352, 410] width 168 height 15
click at [1343, 573] on span "[MEDICAL_DATA][PERSON_NAME]" at bounding box center [1369, 581] width 120 height 19
click at [1200, 524] on div "Title 34 / 128 ULP Enrollment Upload DB - EUF0456 Description AP [PERSON_NAME] …" at bounding box center [641, 369] width 1187 height 641
click at [76, 165] on link "BC File" at bounding box center [69, 166] width 29 height 13
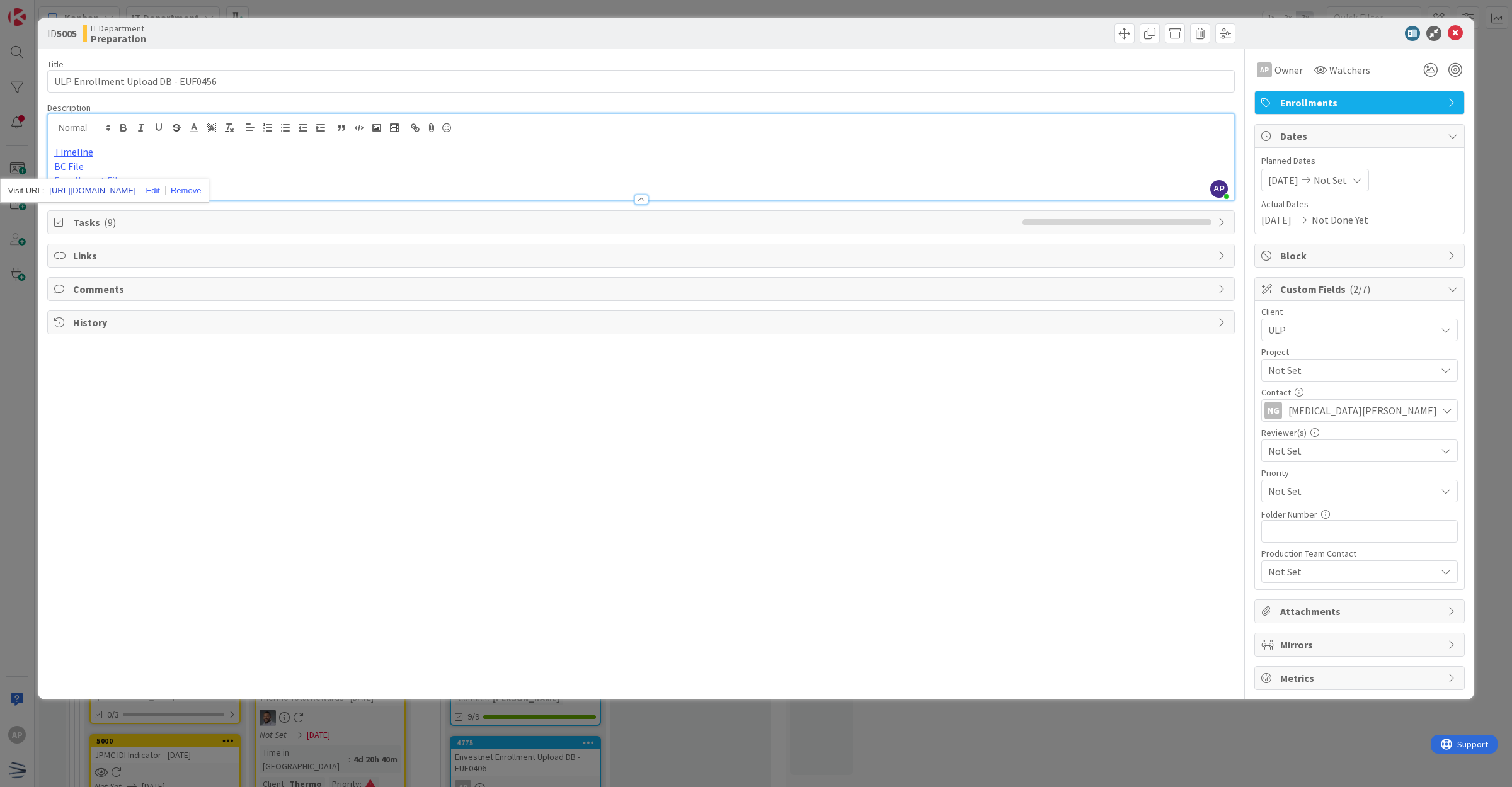
click at [89, 190] on link "[URL][DOMAIN_NAME]" at bounding box center [92, 191] width 86 height 17
